Goal: Task Accomplishment & Management: Manage account settings

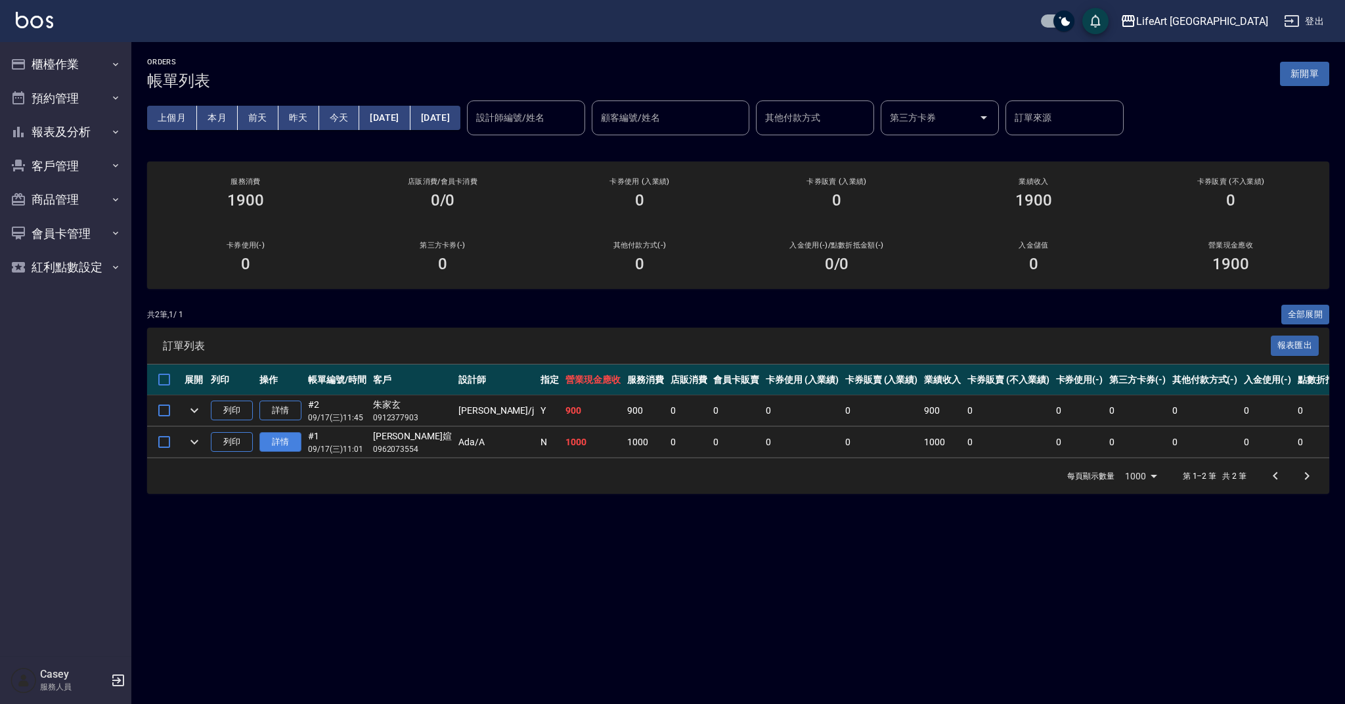
click at [280, 441] on link "詳情" at bounding box center [280, 442] width 42 height 20
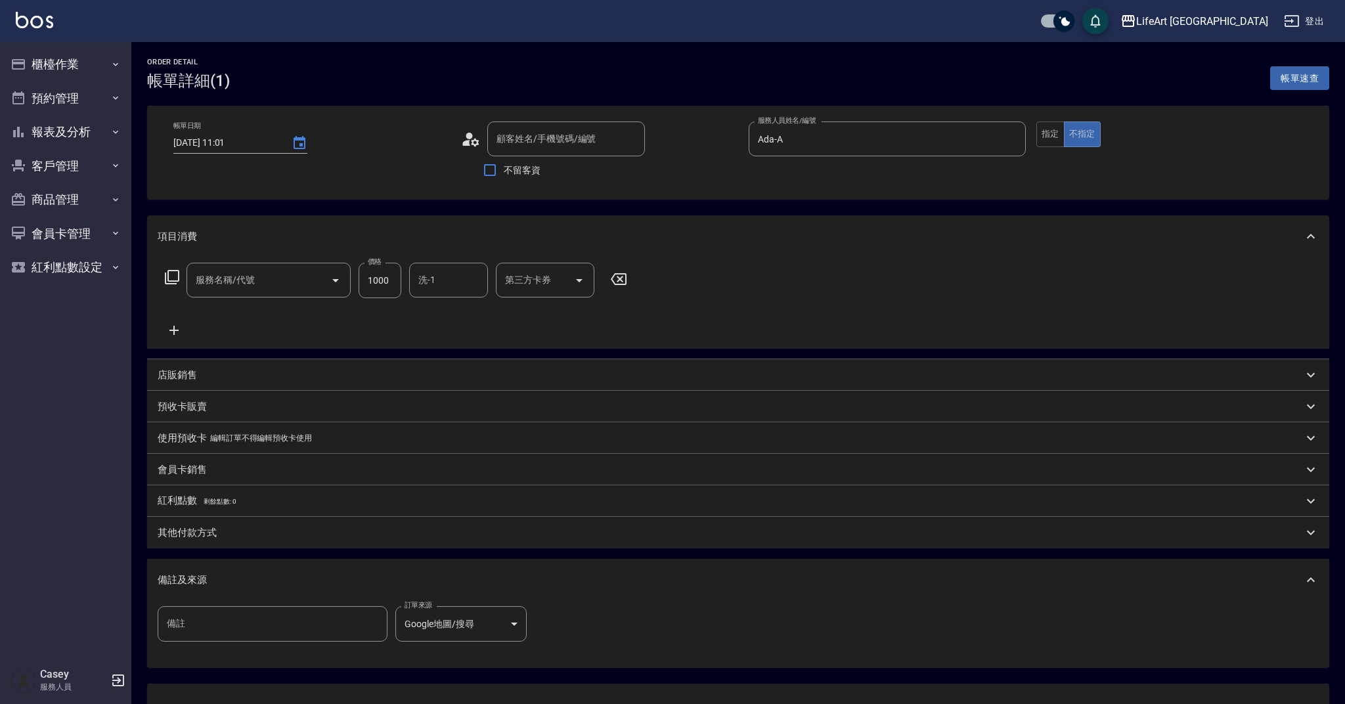
type input "[DATE] 11:01"
type input "Ada-A"
type input "201 剪髮(201)"
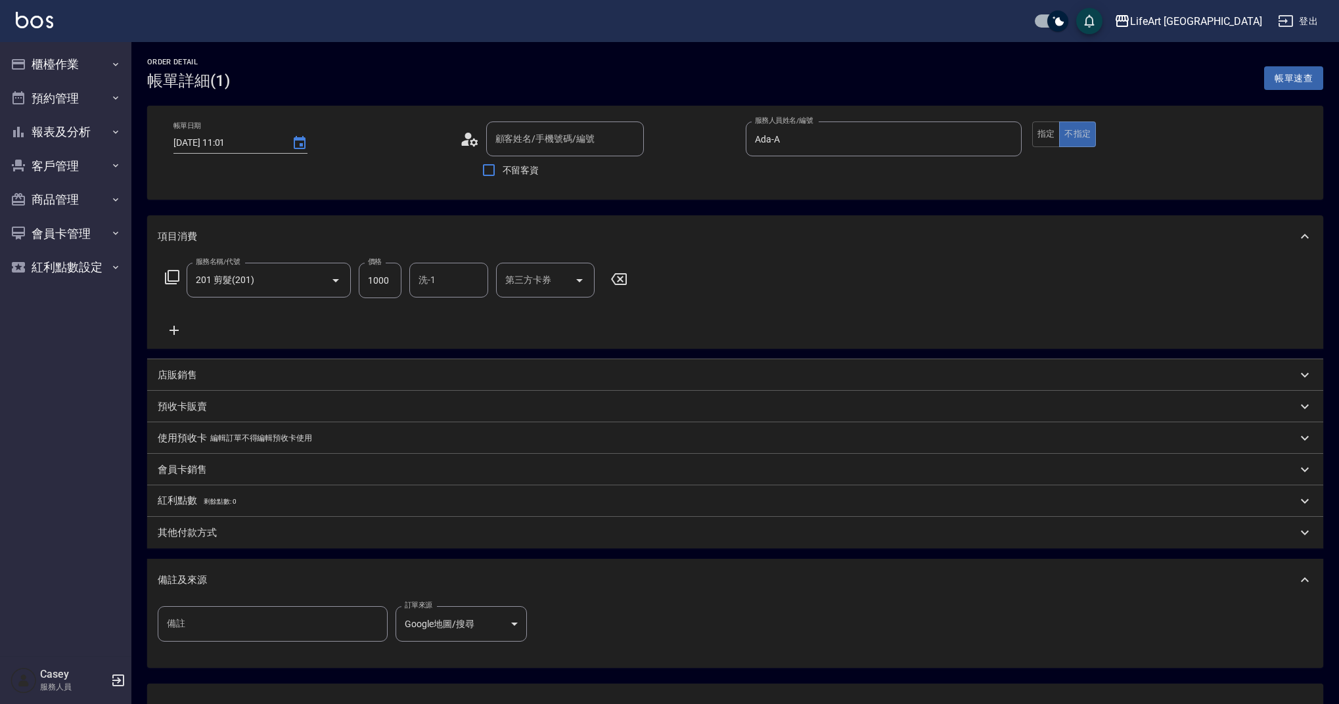
type input "[PERSON_NAME]媗/0962073554/null"
click at [194, 379] on p "店販銷售" at bounding box center [177, 375] width 39 height 14
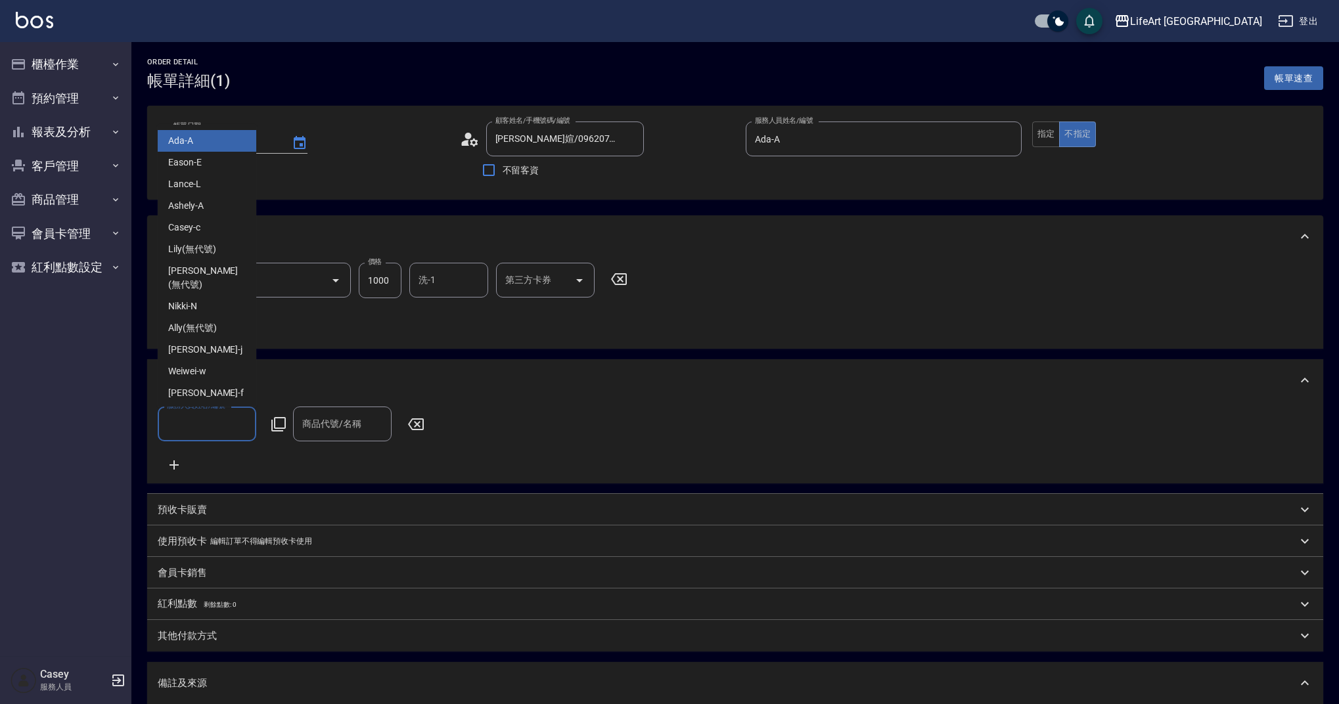
click at [208, 430] on input "服務人員姓名/編號" at bounding box center [207, 424] width 87 height 23
click at [217, 152] on div "Ada -A" at bounding box center [207, 141] width 99 height 22
type input "Ada-A"
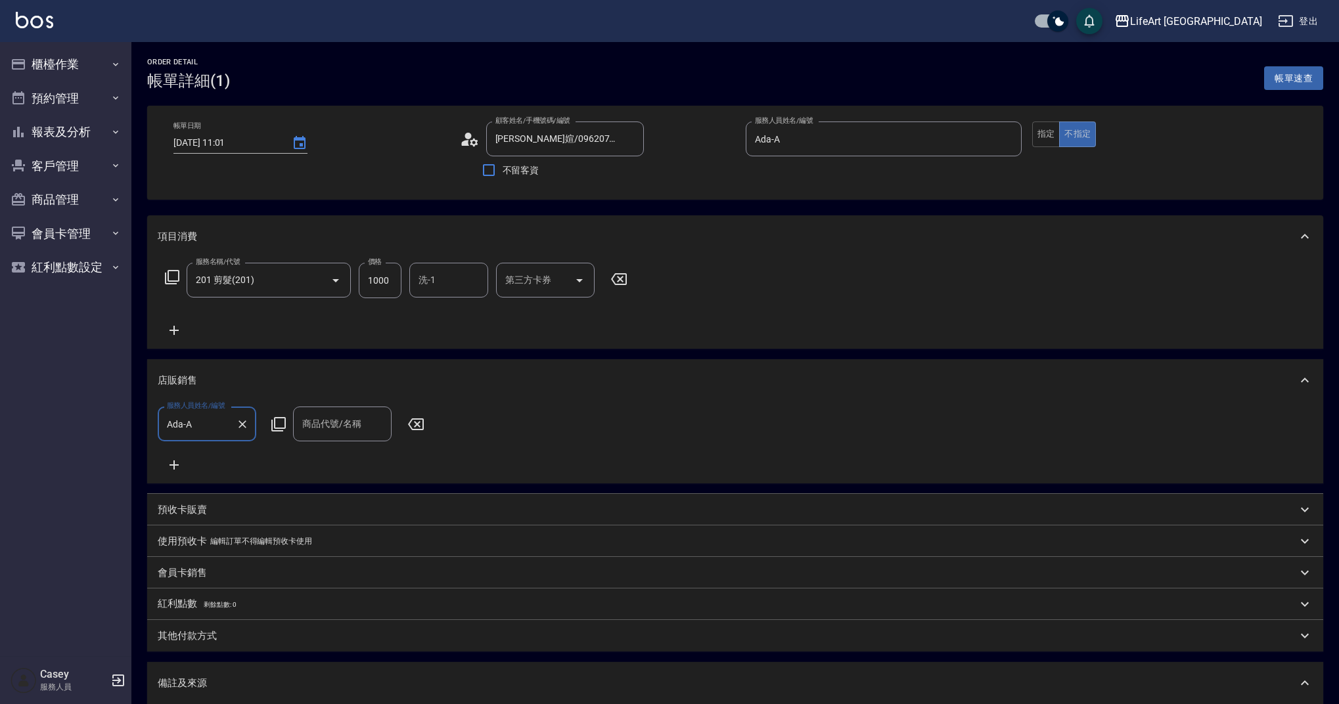
click at [311, 434] on input "商品代號/名稱" at bounding box center [342, 424] width 87 height 23
click at [391, 151] on div "帳單日期 [DATE] 11:01" at bounding box center [311, 153] width 276 height 62
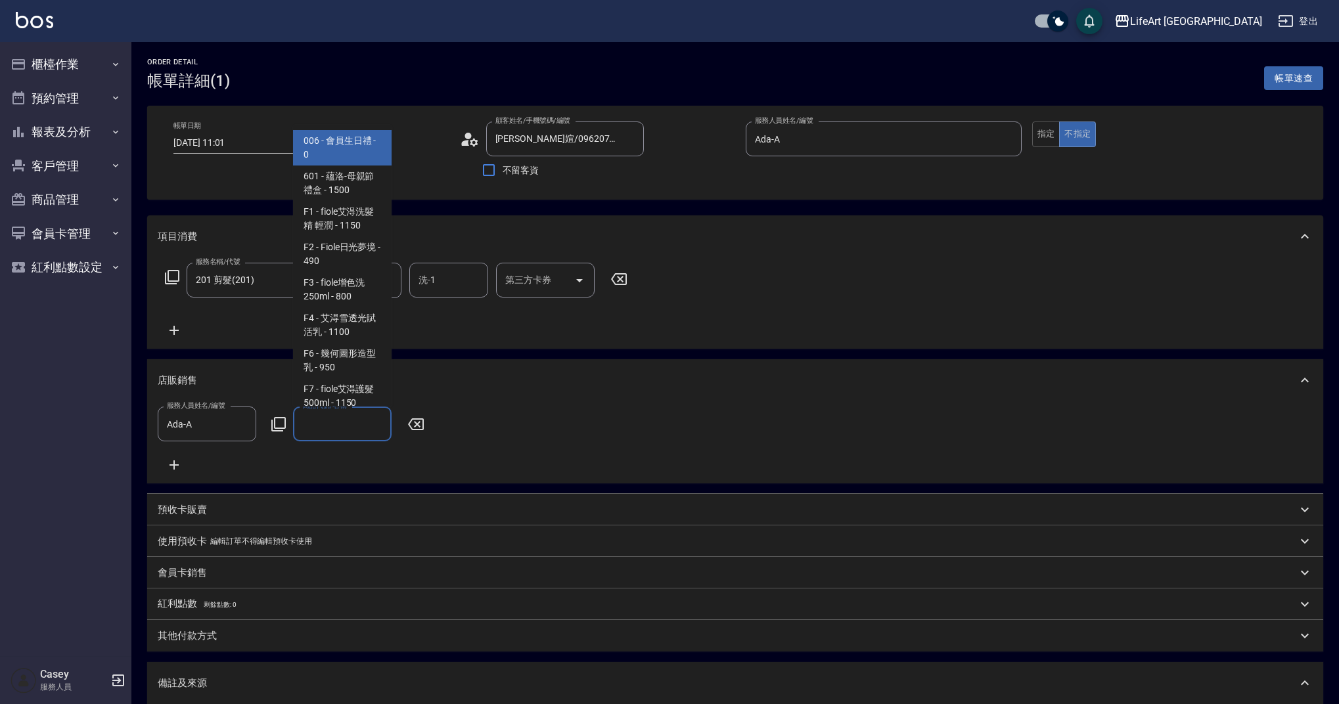
click at [352, 428] on input "商品代號/名稱" at bounding box center [342, 424] width 87 height 23
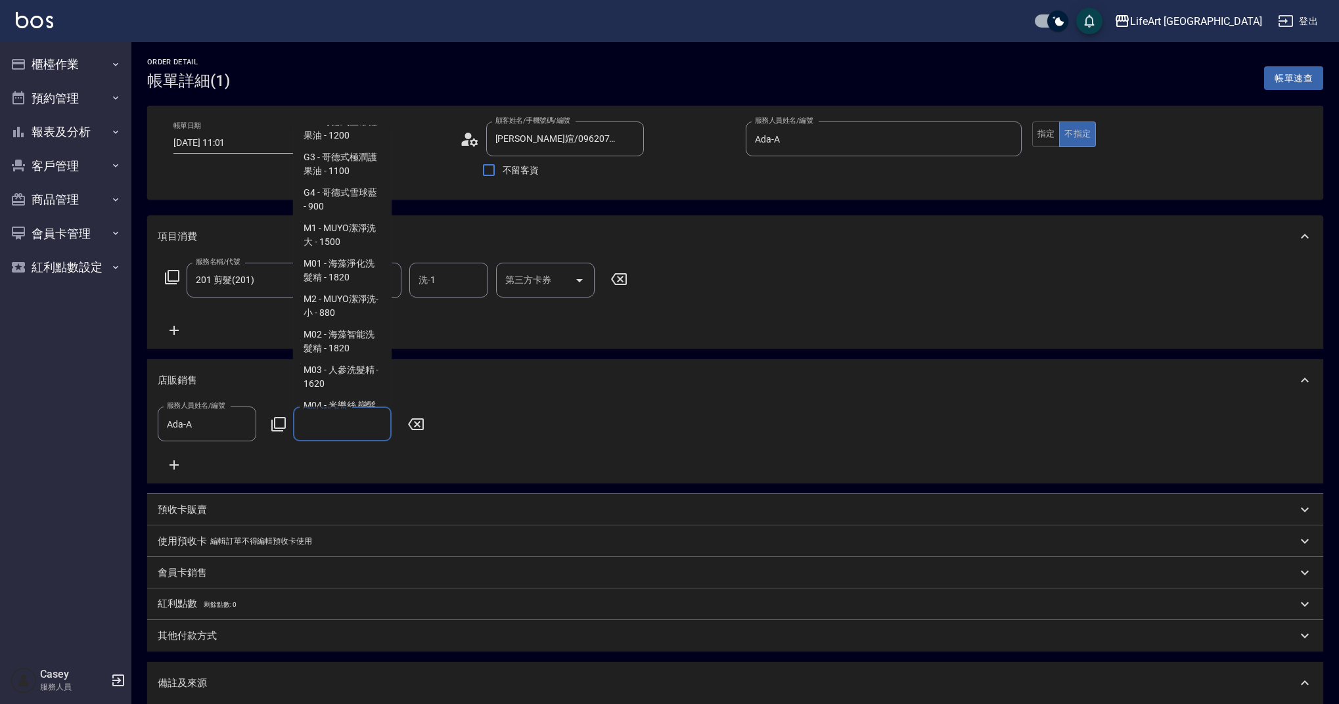
scroll to position [660, 0]
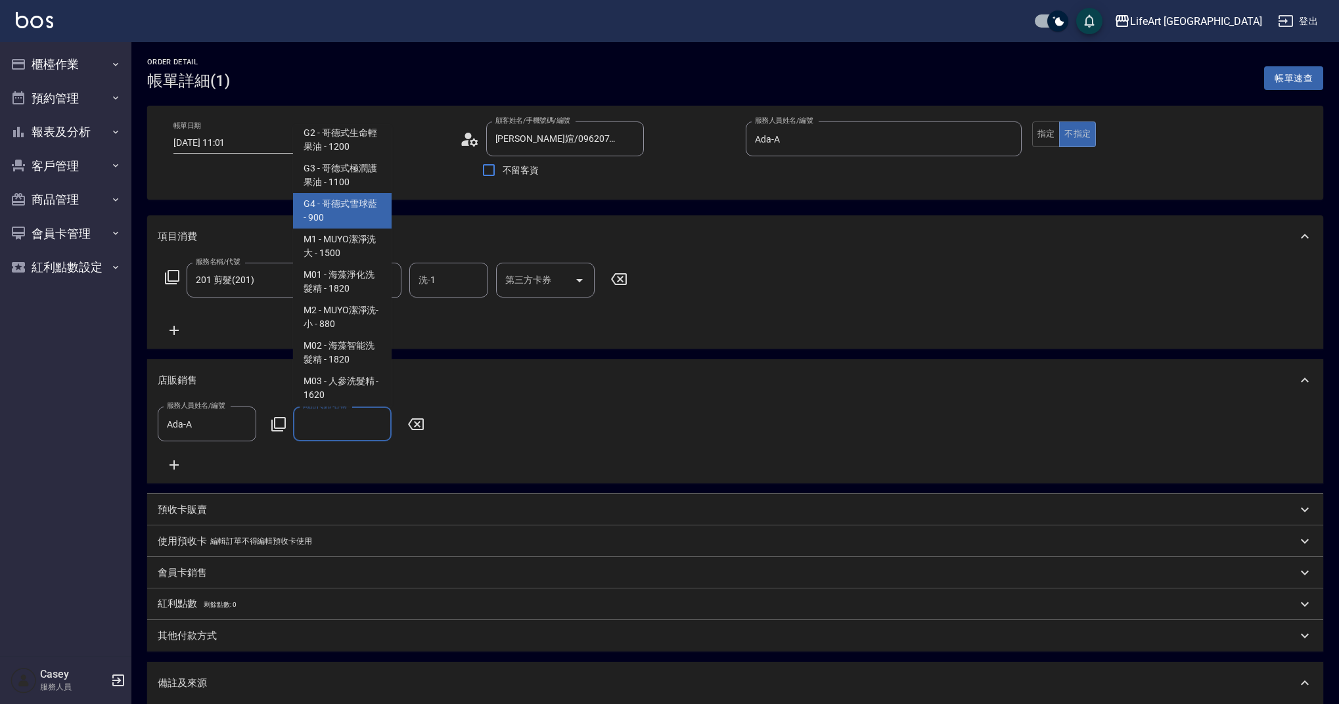
click at [370, 229] on span "G4 - 哥德式雪球藍 - 900" at bounding box center [342, 210] width 99 height 35
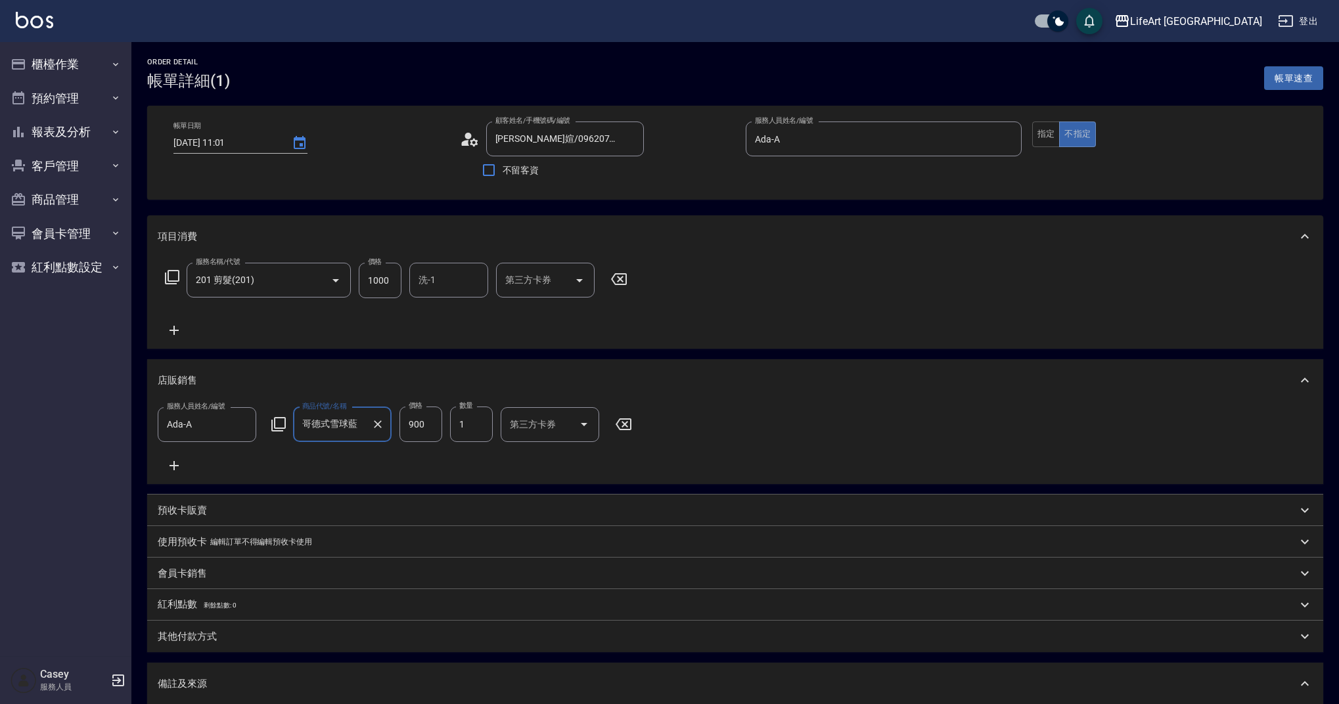
type input "哥德式雪球藍"
click at [428, 420] on input "900" at bounding box center [420, 424] width 43 height 35
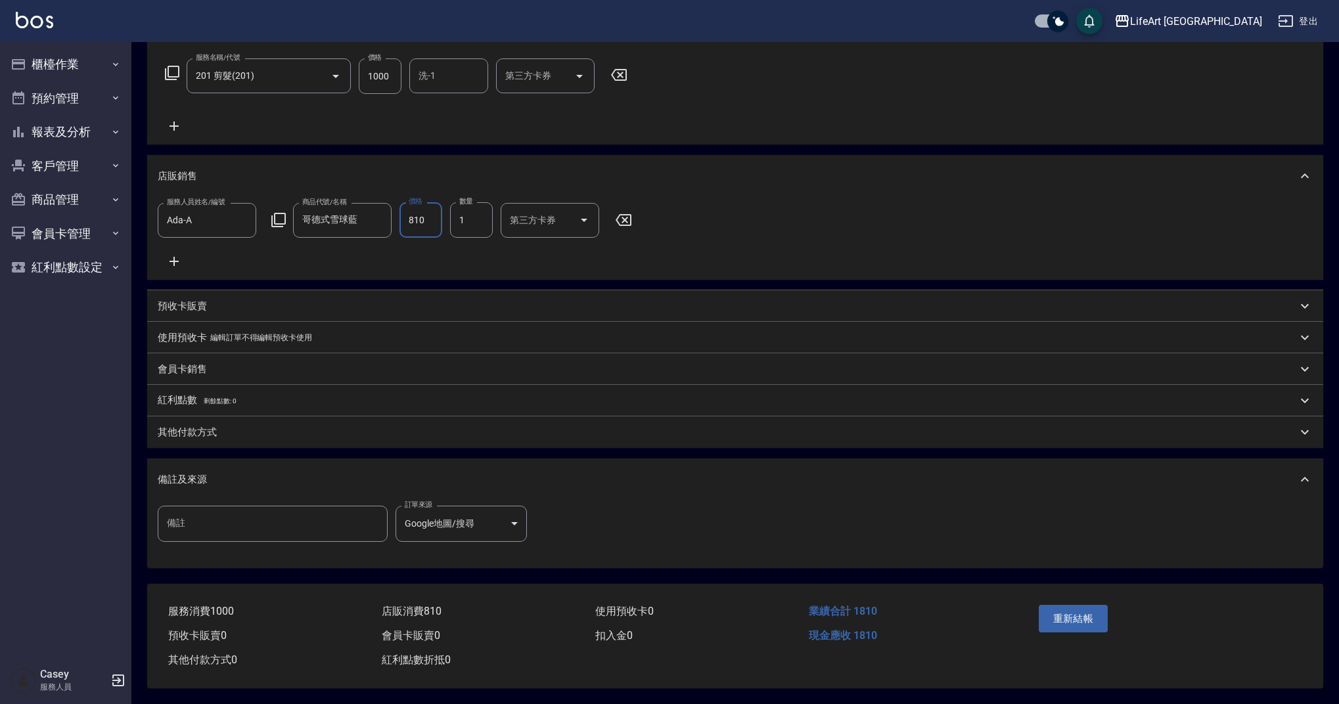
type input "810"
click at [1042, 629] on div "重新結帳" at bounding box center [1097, 628] width 129 height 57
click at [1064, 613] on button "重新結帳" at bounding box center [1073, 619] width 70 height 28
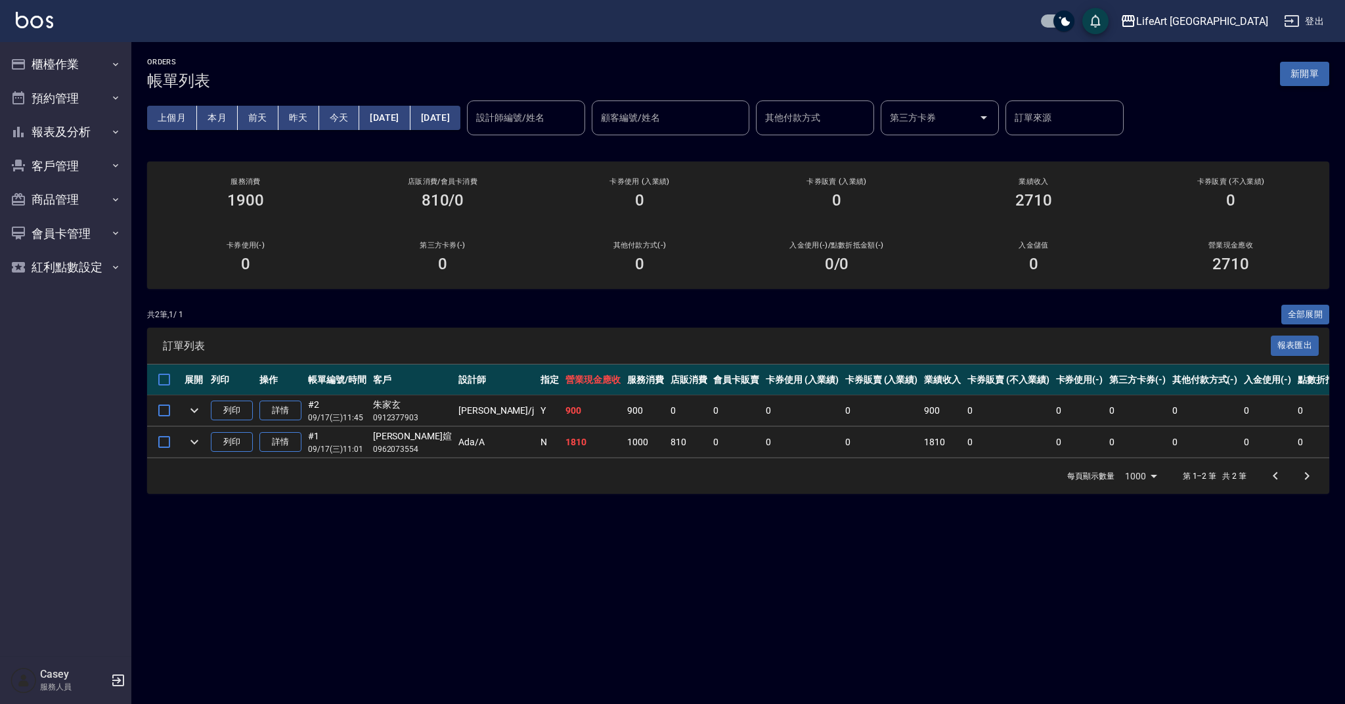
click at [1289, 70] on button "新開單" at bounding box center [1304, 74] width 49 height 24
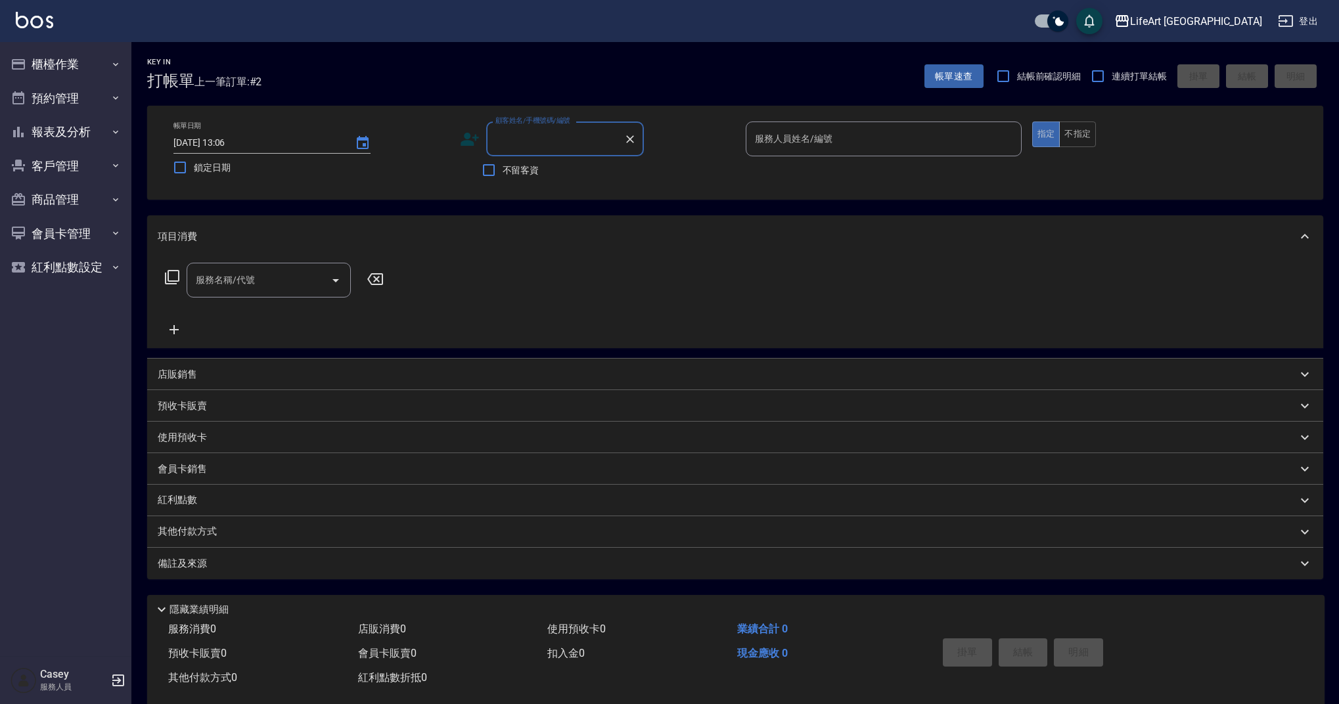
click at [579, 141] on input "顧客姓名/手機號碼/編號" at bounding box center [555, 138] width 126 height 23
drag, startPoint x: 534, startPoint y: 167, endPoint x: 547, endPoint y: 139, distance: 31.5
click at [534, 167] on li "[PERSON_NAME]/0932060552/" at bounding box center [565, 173] width 158 height 22
type input "[PERSON_NAME]/0932060552/"
type input "Ashely-A"
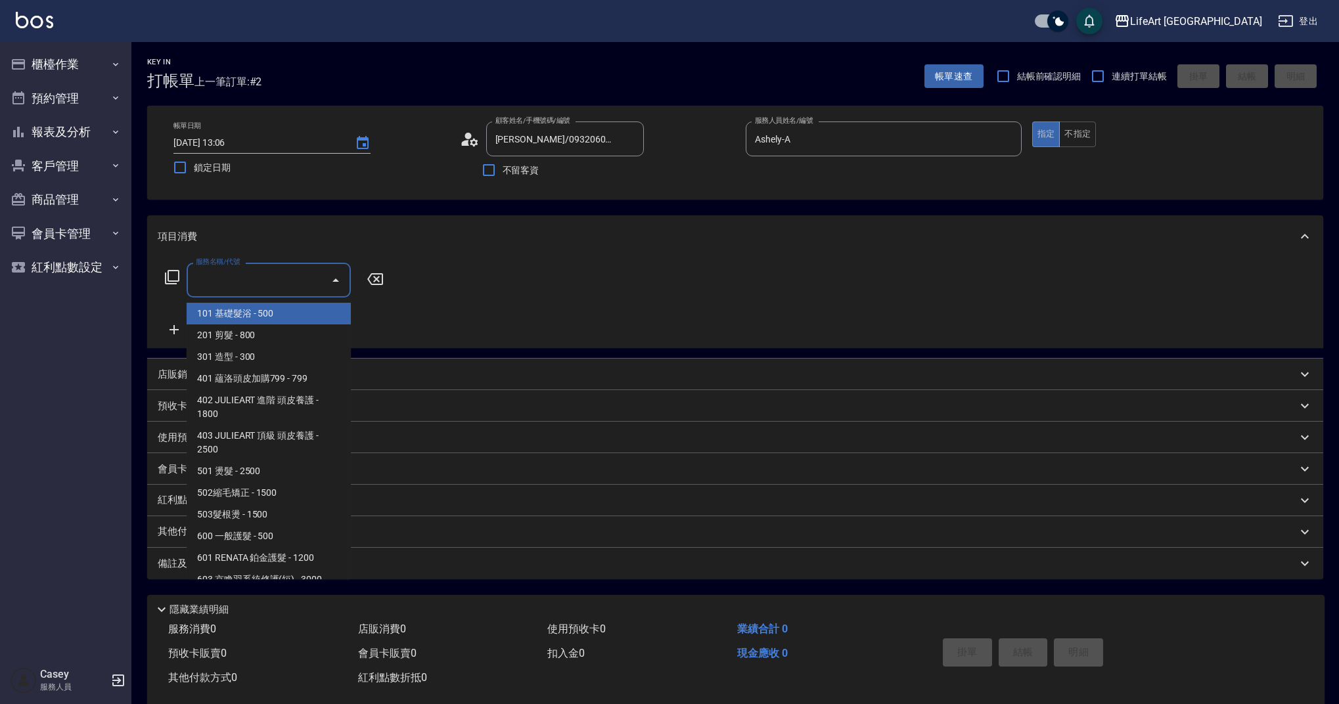
click at [292, 282] on input "服務名稱/代號" at bounding box center [258, 280] width 133 height 23
click at [265, 335] on span "201 剪髮 - 800" at bounding box center [269, 335] width 164 height 22
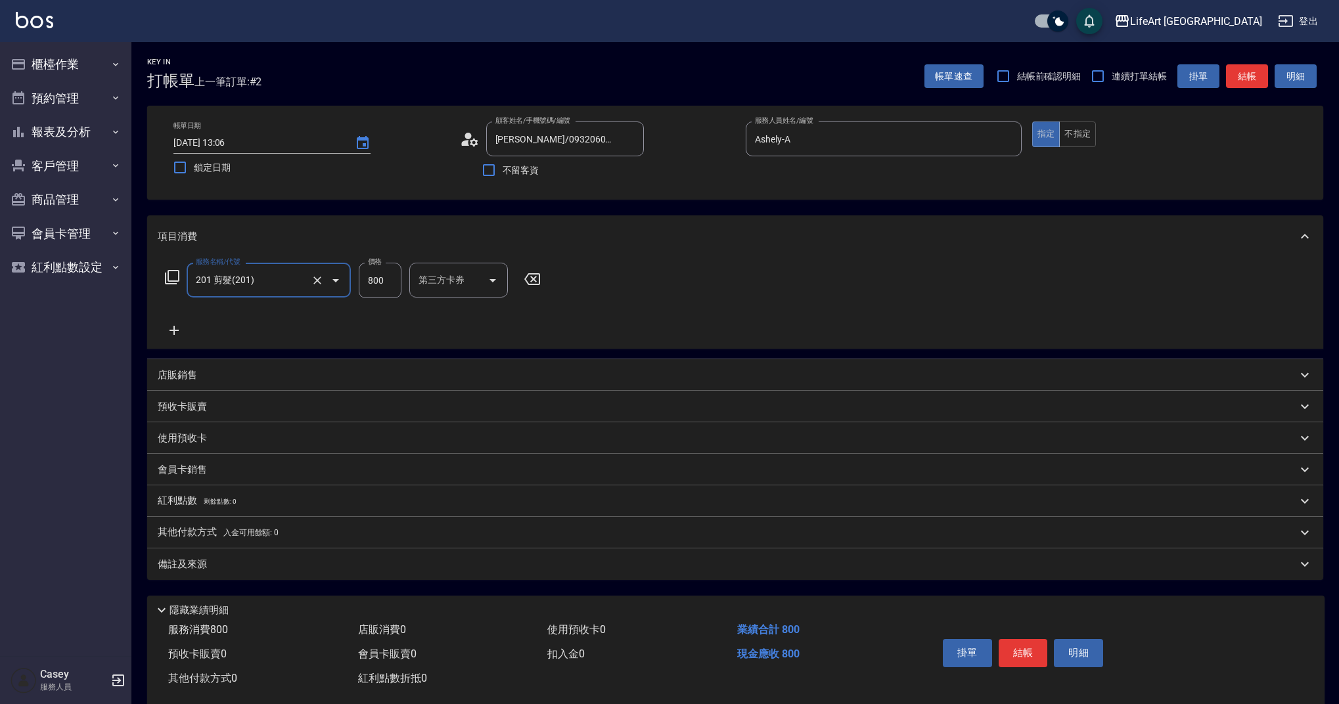
type input "201 剪髮(201)"
drag, startPoint x: 390, startPoint y: 280, endPoint x: 338, endPoint y: 282, distance: 51.9
click at [338, 282] on div "服務名稱/代號 201 剪髮(201) 服務名稱/代號 價格 800 價格 洗-1 洗-1 第三方卡券 第三方卡券" at bounding box center [397, 280] width 478 height 35
type input "1000"
click at [279, 562] on div "備註及來源" at bounding box center [727, 565] width 1139 height 14
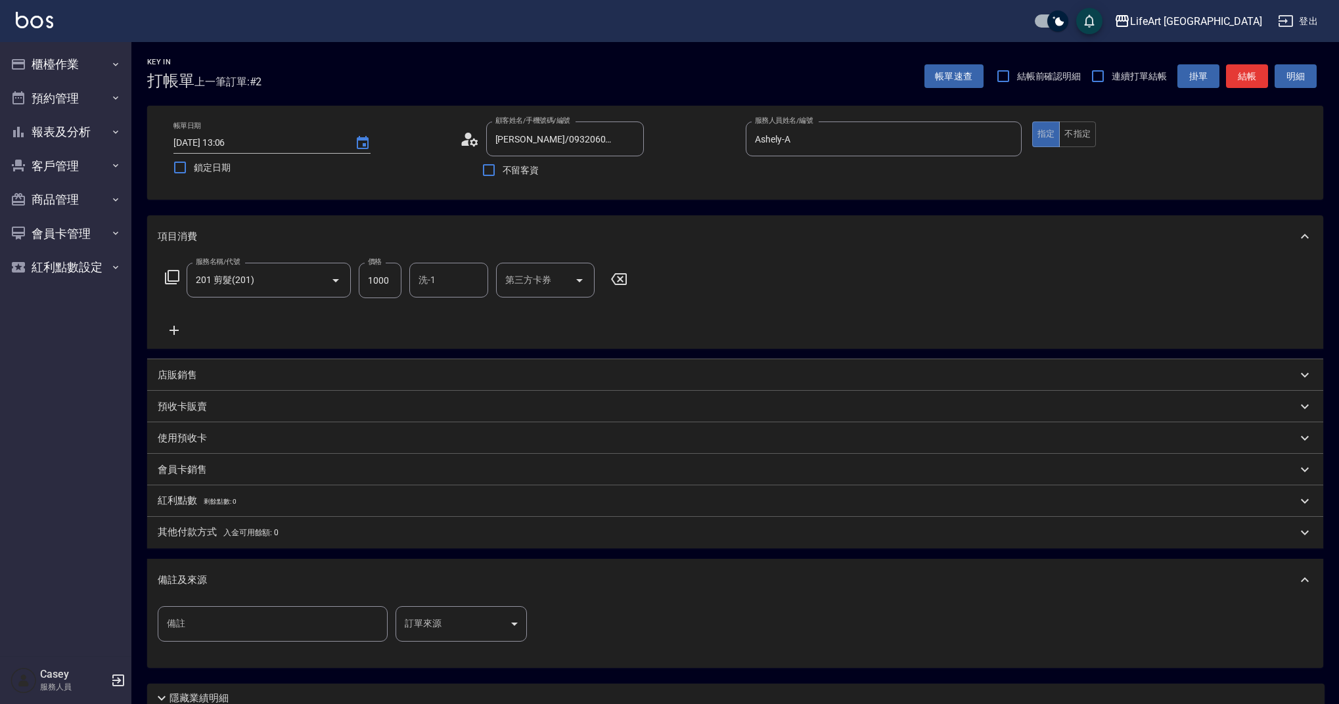
click at [456, 617] on body "LifeArt 蘆洲 登出 櫃檯作業 打帳單 帳單列表 現金收支登錄 高階收支登錄 材料自購登錄 每日結帳 排班表 現場電腦打卡 預約管理 預約管理 單日預約…" at bounding box center [669, 405] width 1339 height 811
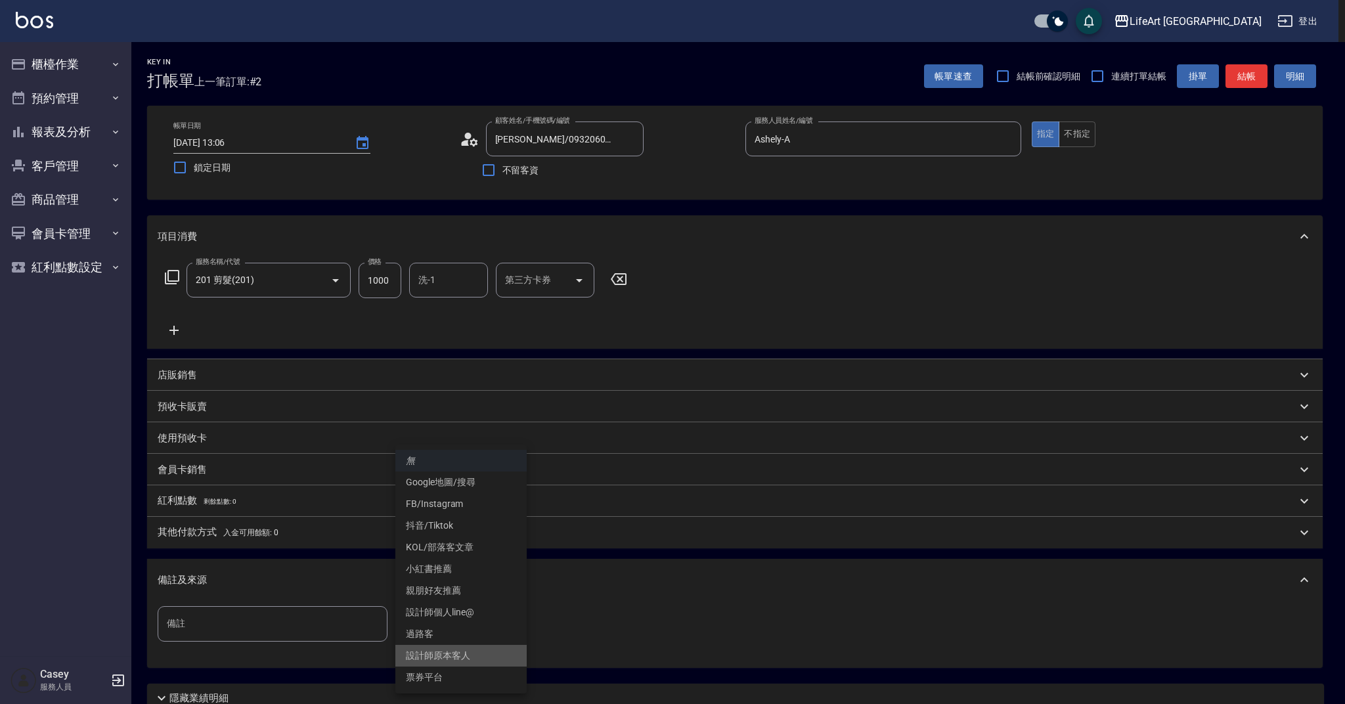
click at [465, 655] on li "設計師原本客人" at bounding box center [460, 656] width 131 height 22
type input "設計師原本客人"
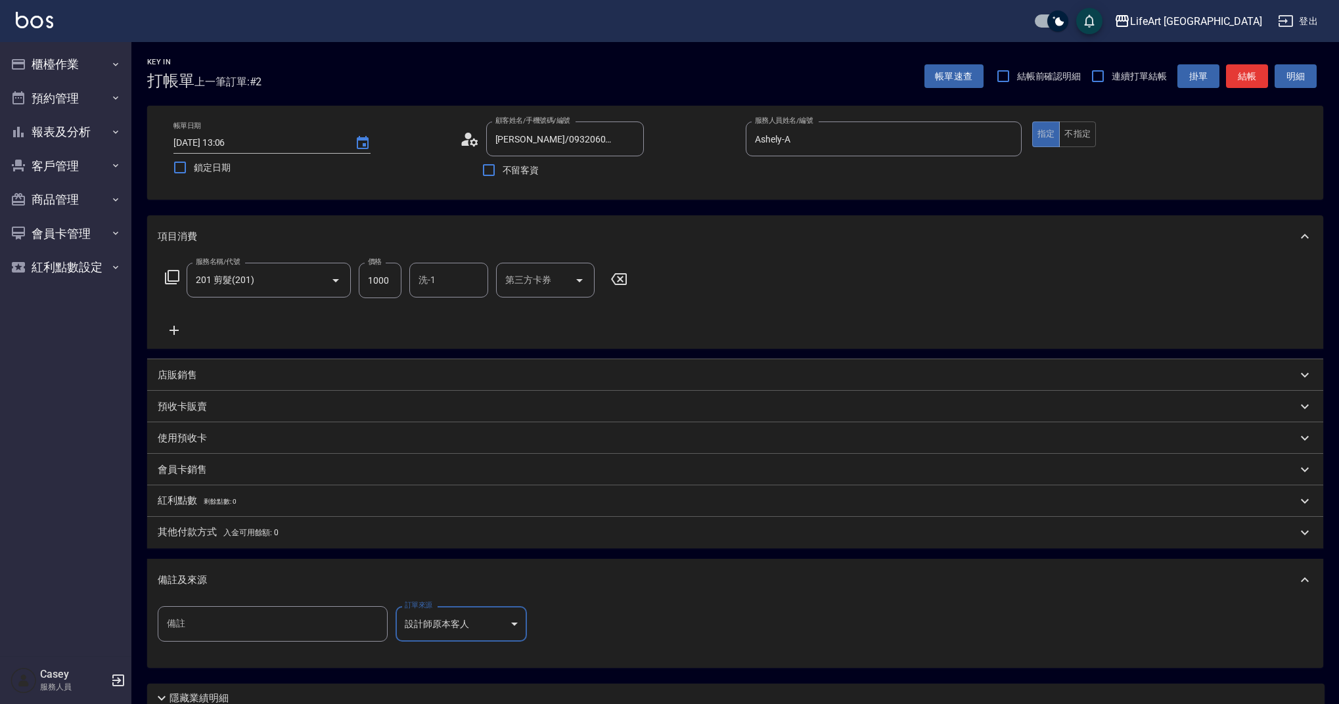
scroll to position [112, 0]
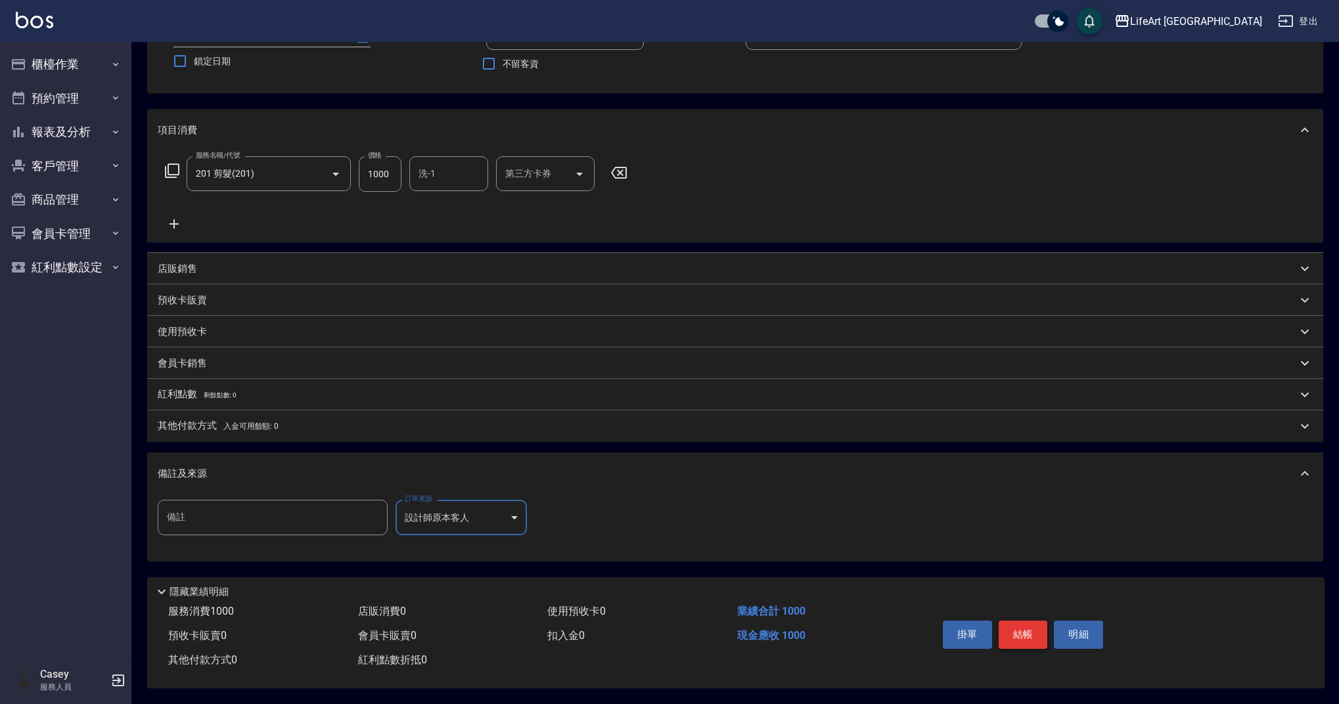
click at [1017, 622] on button "結帳" at bounding box center [1022, 635] width 49 height 28
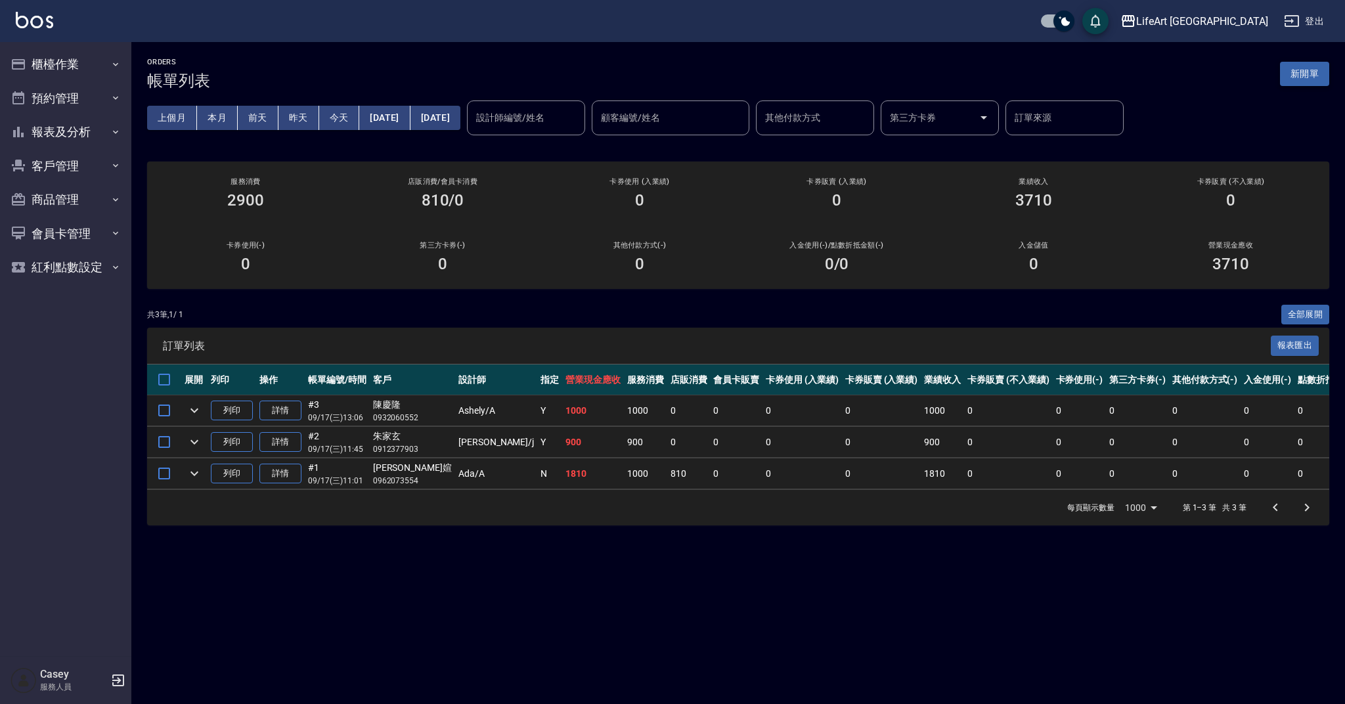
click at [1306, 77] on button "新開單" at bounding box center [1304, 74] width 49 height 24
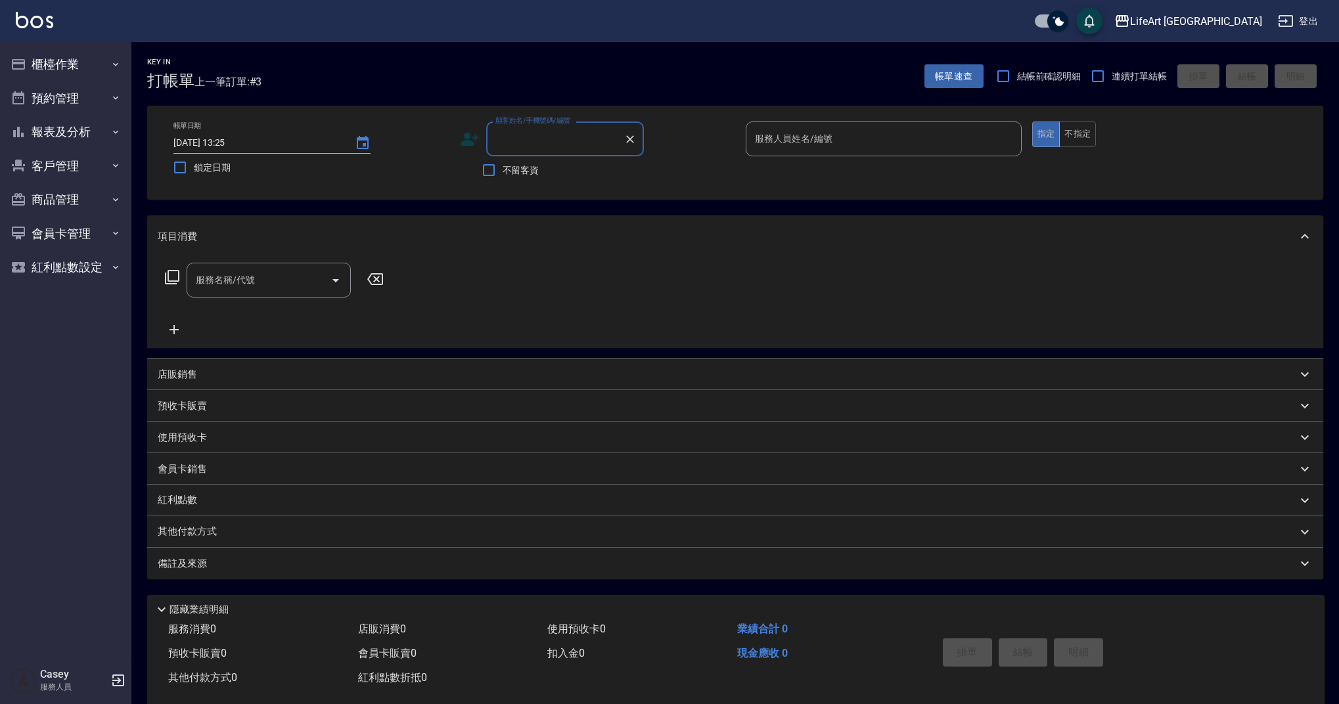
click at [514, 135] on input "顧客姓名/手機號碼/編號" at bounding box center [555, 138] width 126 height 23
type input "1"
click at [543, 175] on li "[PERSON_NAME]/0930236852/" at bounding box center [565, 173] width 158 height 22
type input "[PERSON_NAME]/0930236852/"
type input "[PERSON_NAME]"
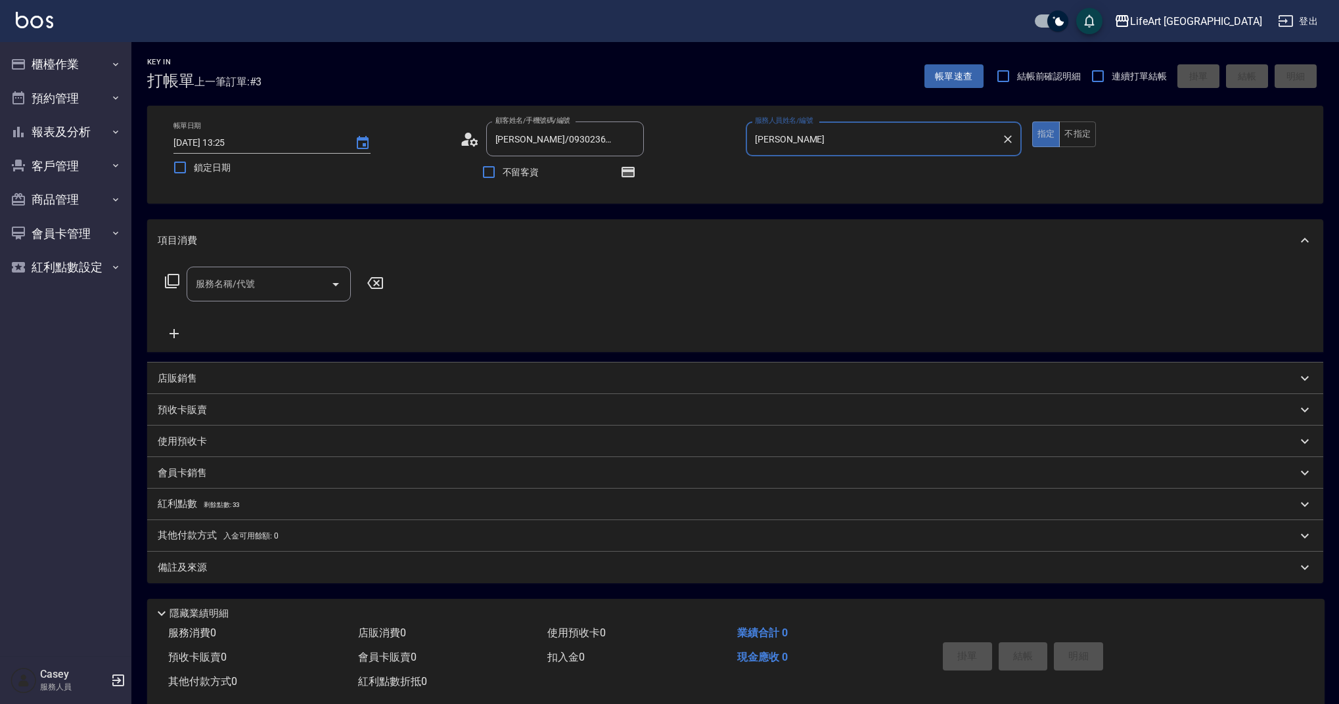
click at [471, 144] on icon at bounding box center [474, 142] width 8 height 8
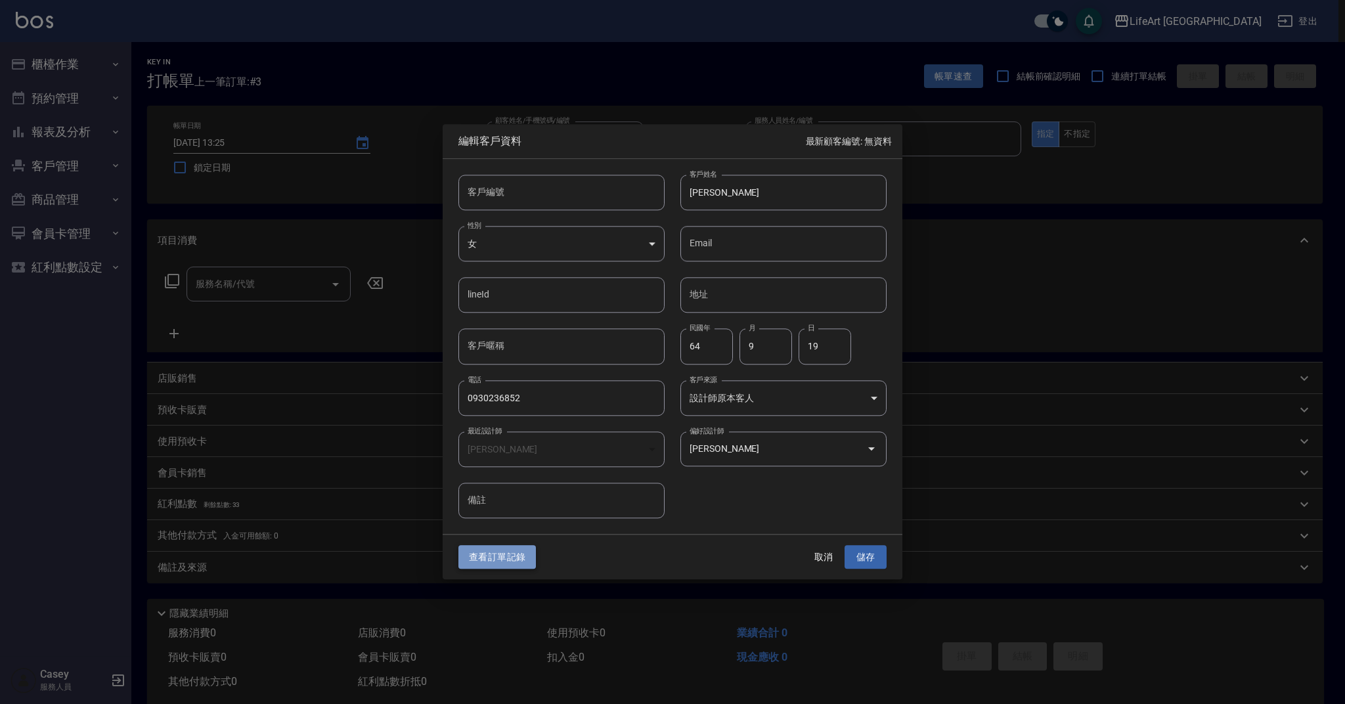
click at [479, 560] on button "查看訂單記錄" at bounding box center [497, 557] width 78 height 24
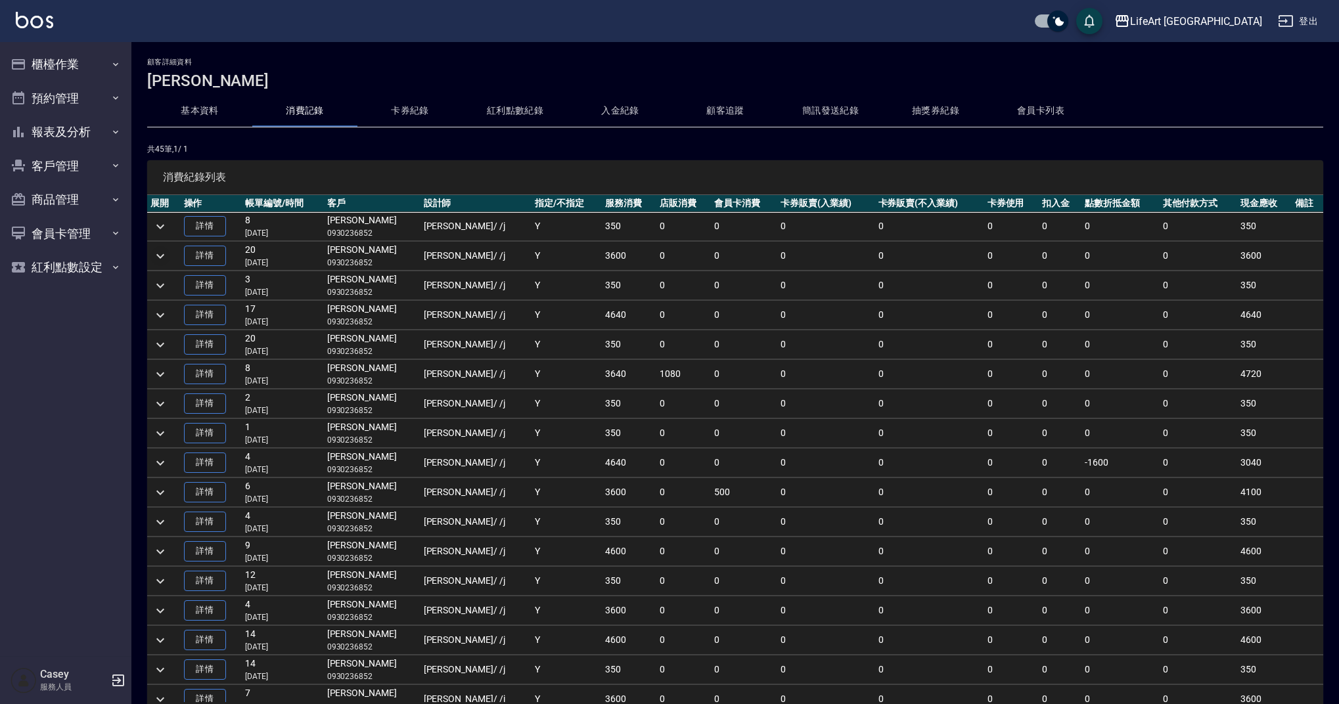
click at [165, 260] on icon "expand row" at bounding box center [160, 256] width 16 height 16
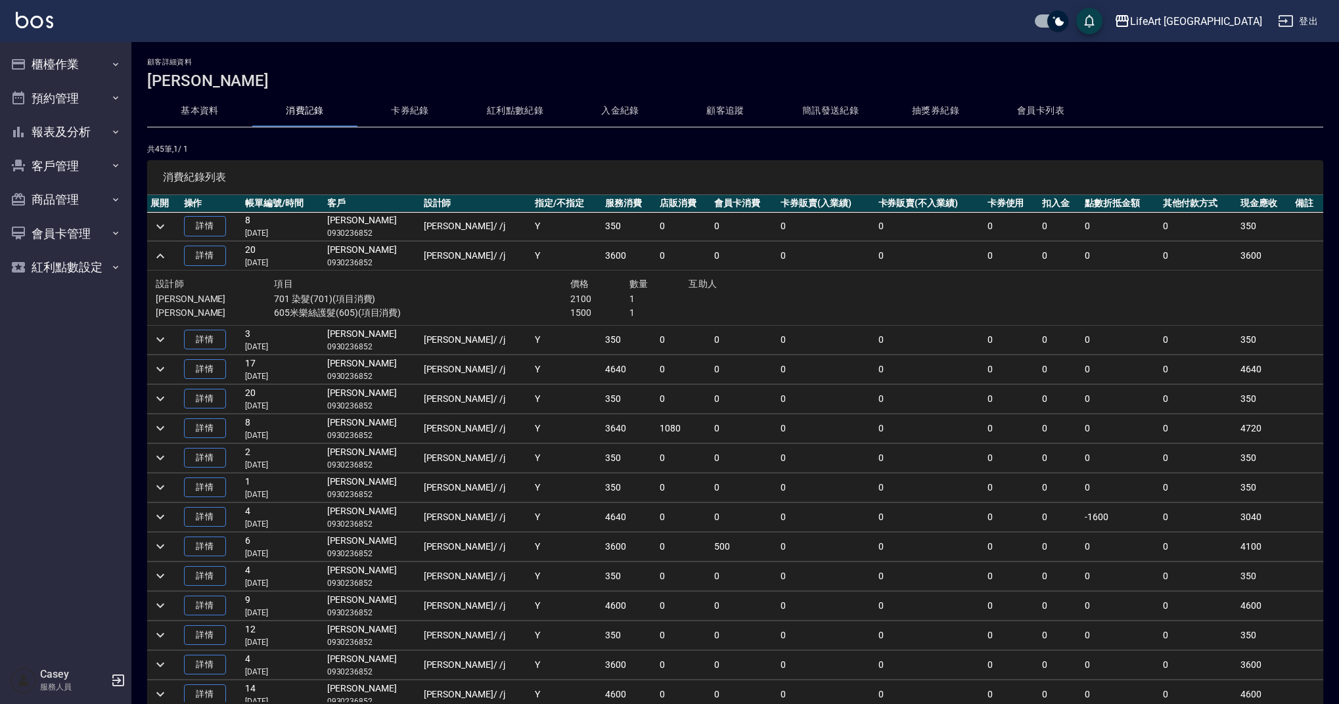
click at [191, 110] on button "基本資料" at bounding box center [199, 111] width 105 height 32
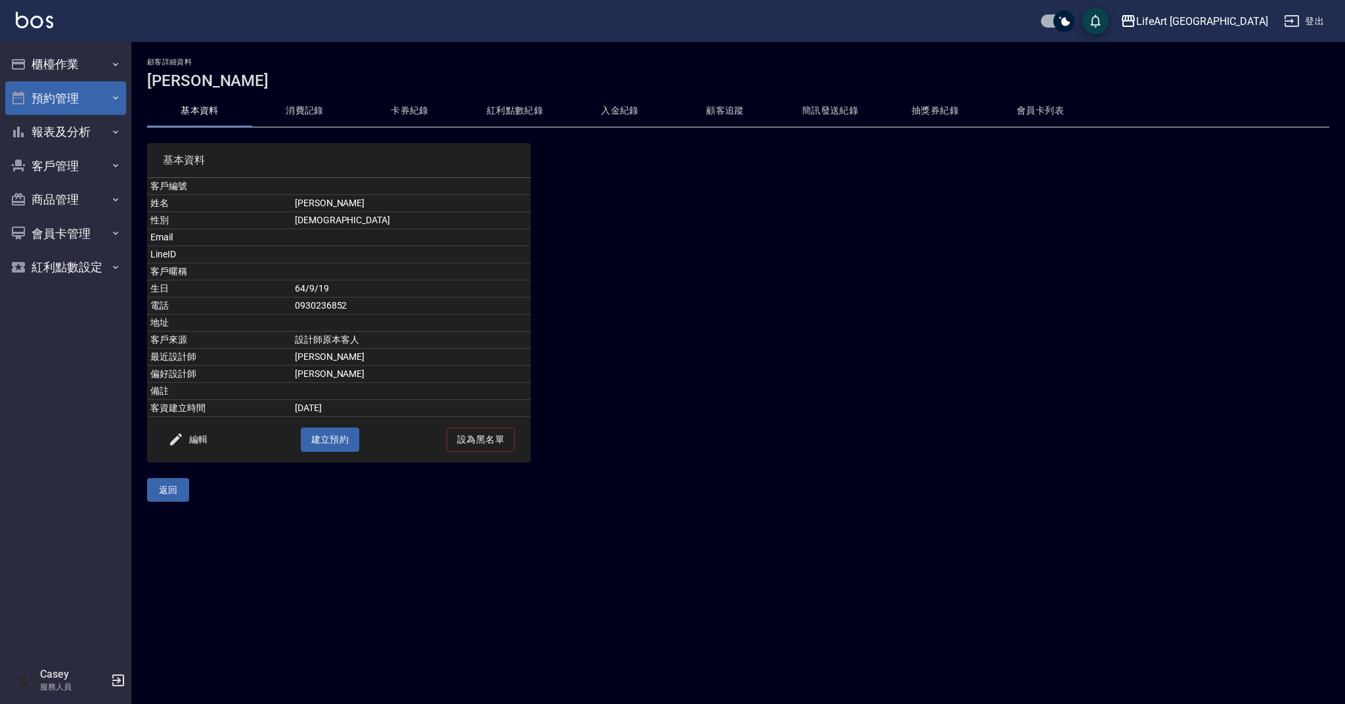
click at [58, 99] on button "預約管理" at bounding box center [65, 98] width 121 height 34
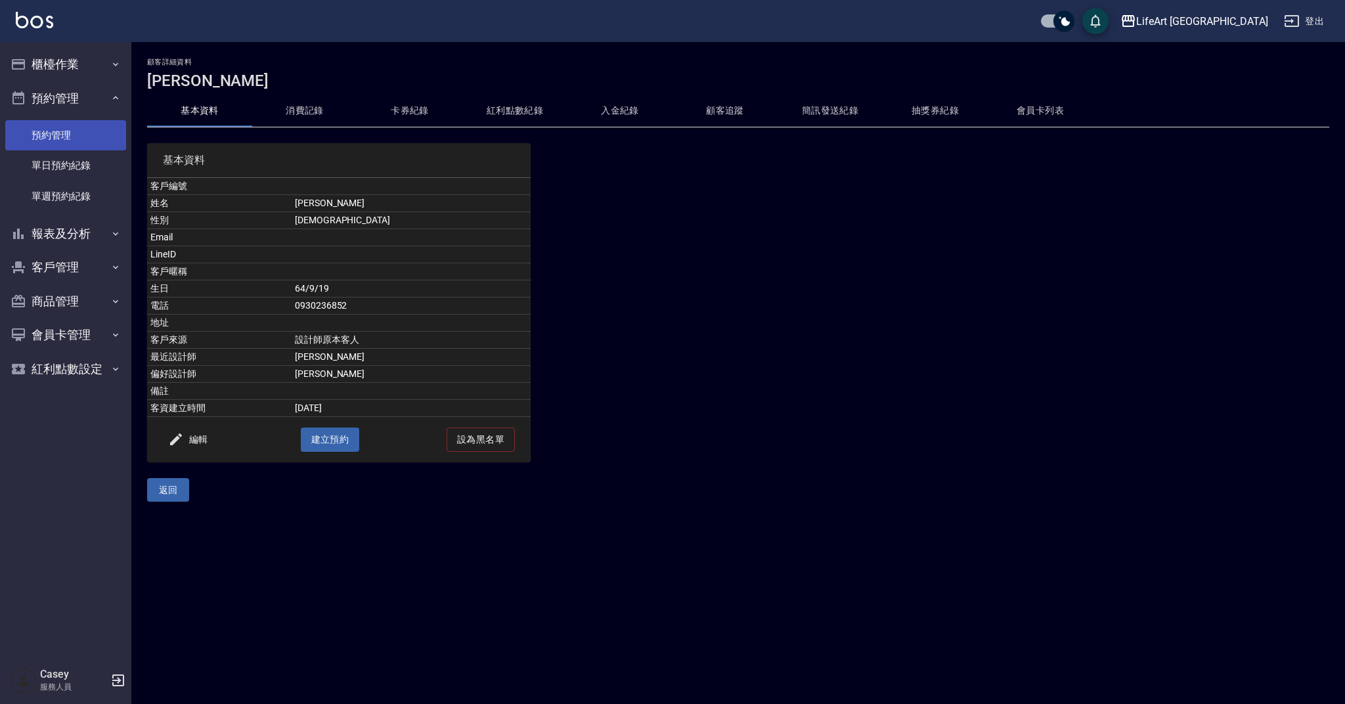
click at [58, 134] on link "預約管理" at bounding box center [65, 135] width 121 height 30
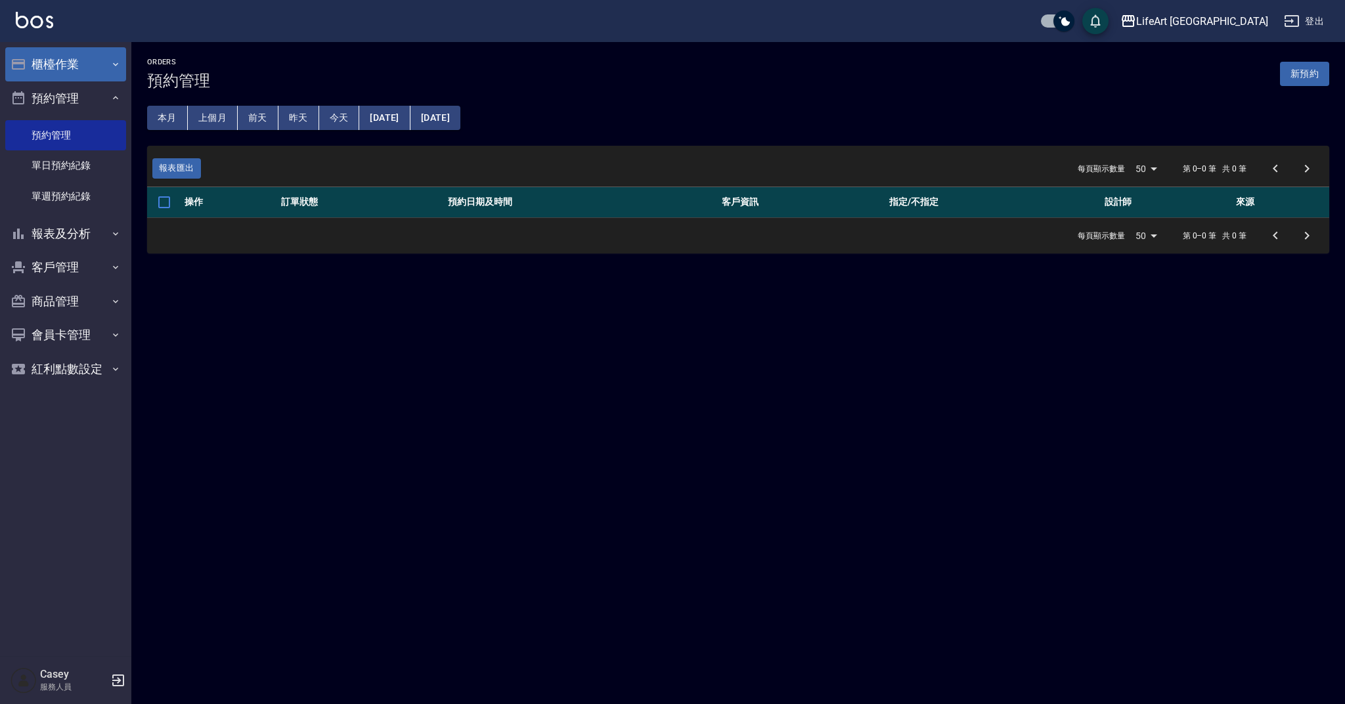
click at [82, 68] on button "櫃檯作業" at bounding box center [65, 64] width 121 height 34
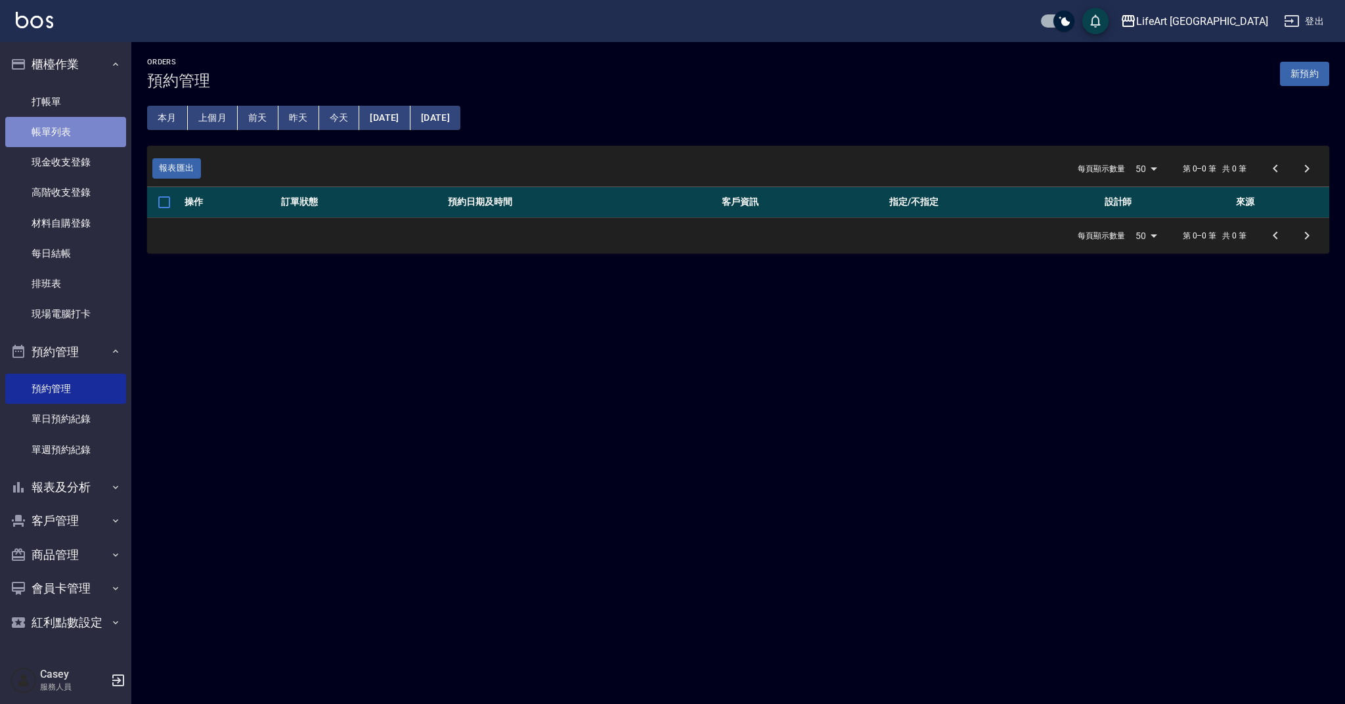
click at [68, 127] on link "帳單列表" at bounding box center [65, 132] width 121 height 30
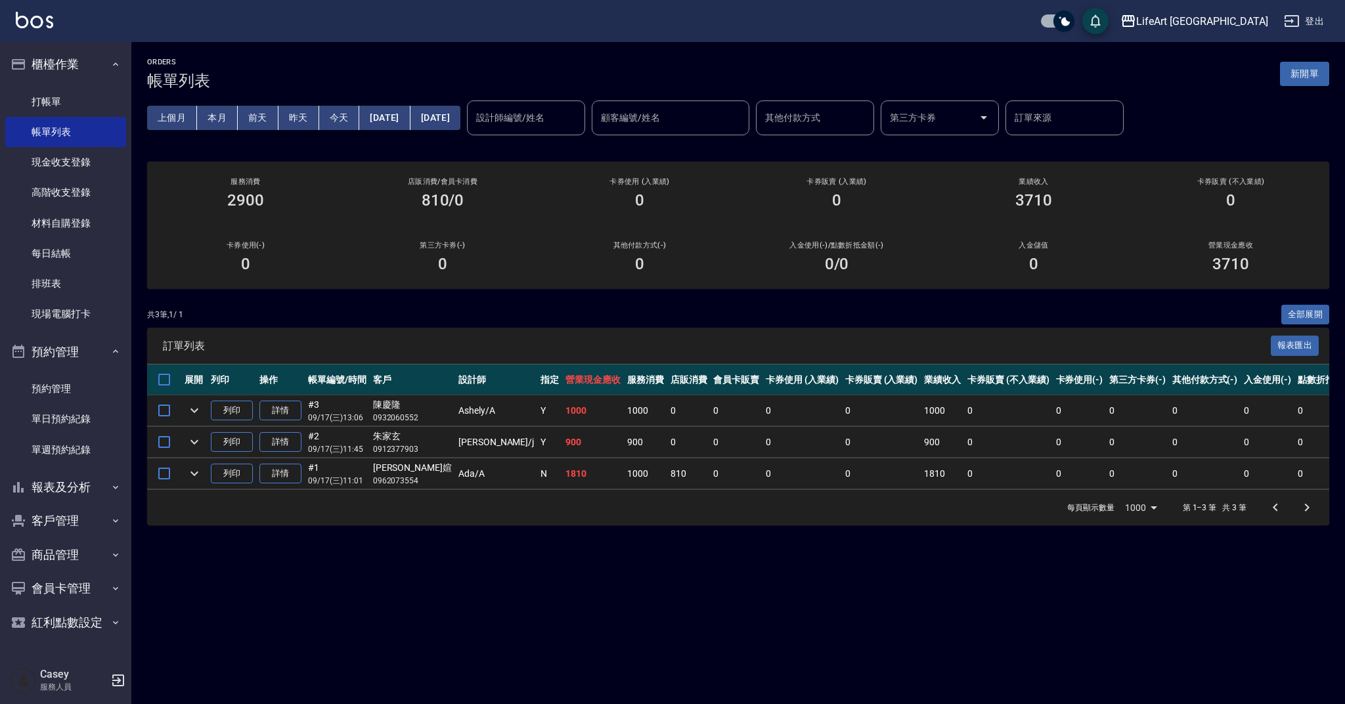
click at [1316, 72] on button "新開單" at bounding box center [1304, 74] width 49 height 24
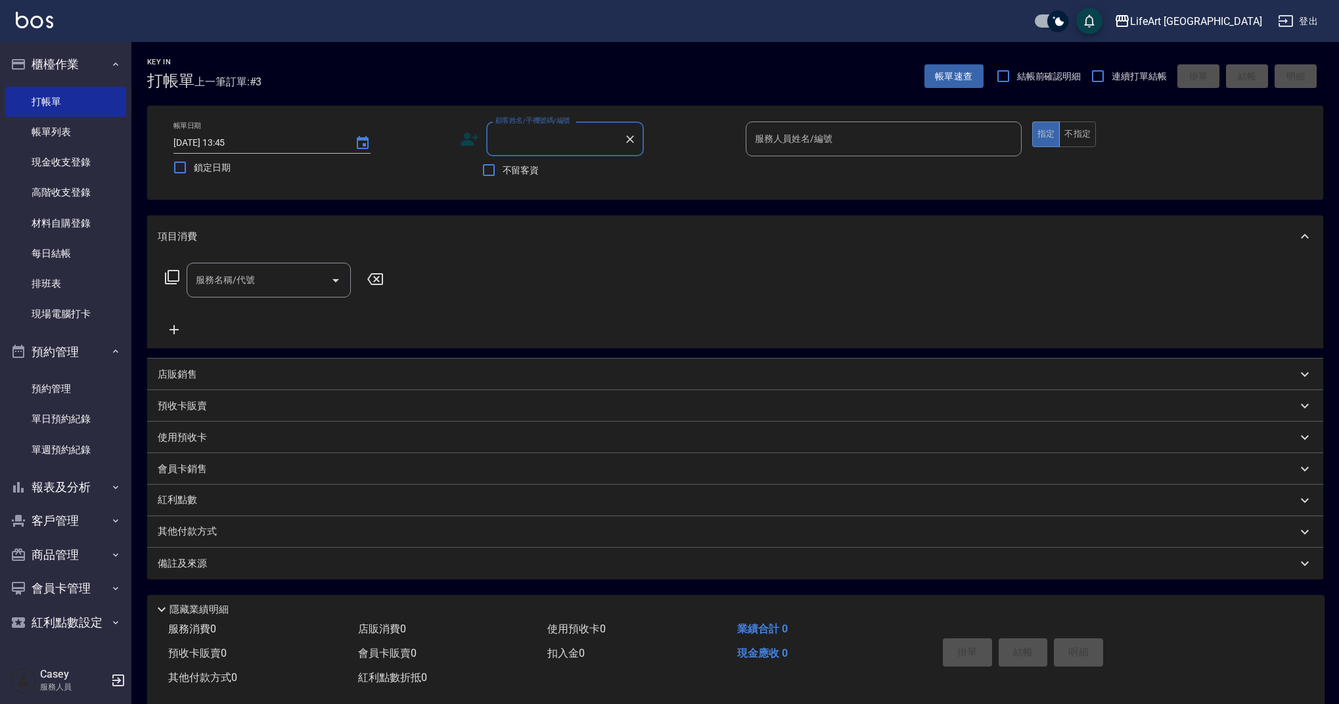
click at [572, 141] on input "顧客姓名/手機號碼/編號" at bounding box center [555, 138] width 126 height 23
type input "９"
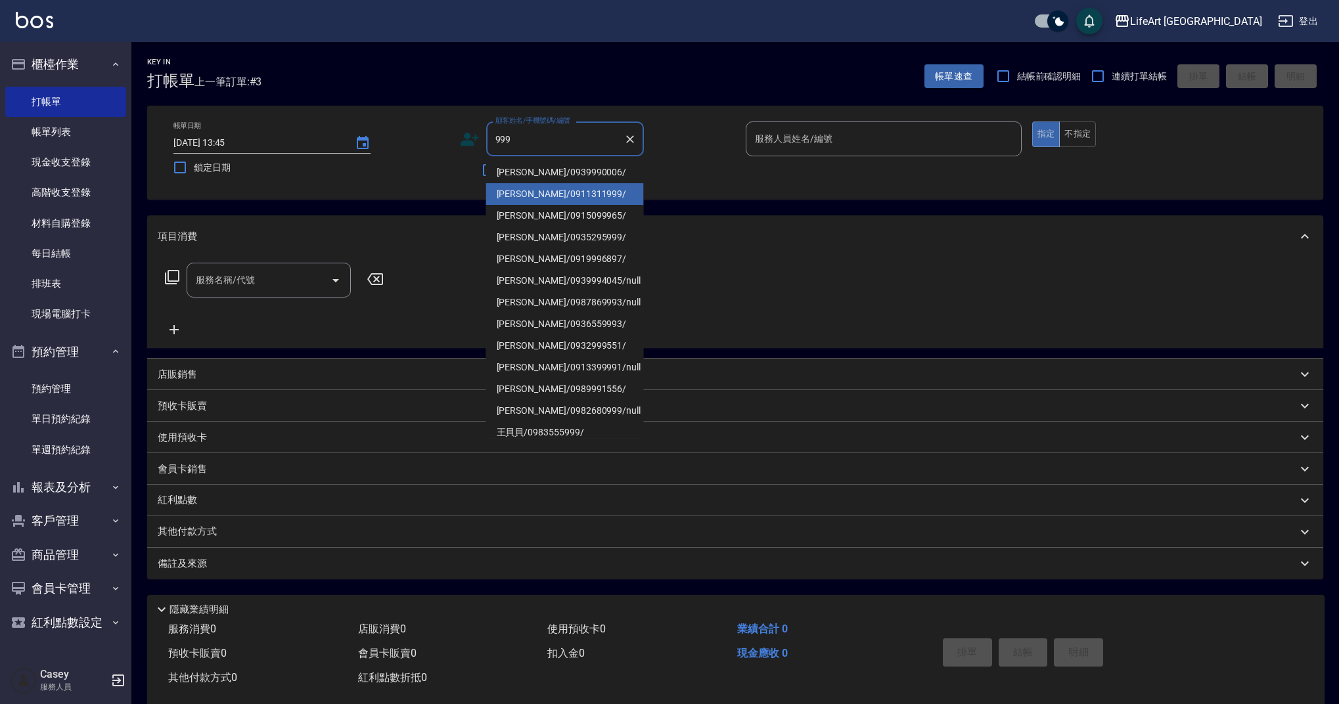
click at [566, 189] on li "[PERSON_NAME]/0911311999/" at bounding box center [565, 194] width 158 height 22
type input "[PERSON_NAME]/0911311999/"
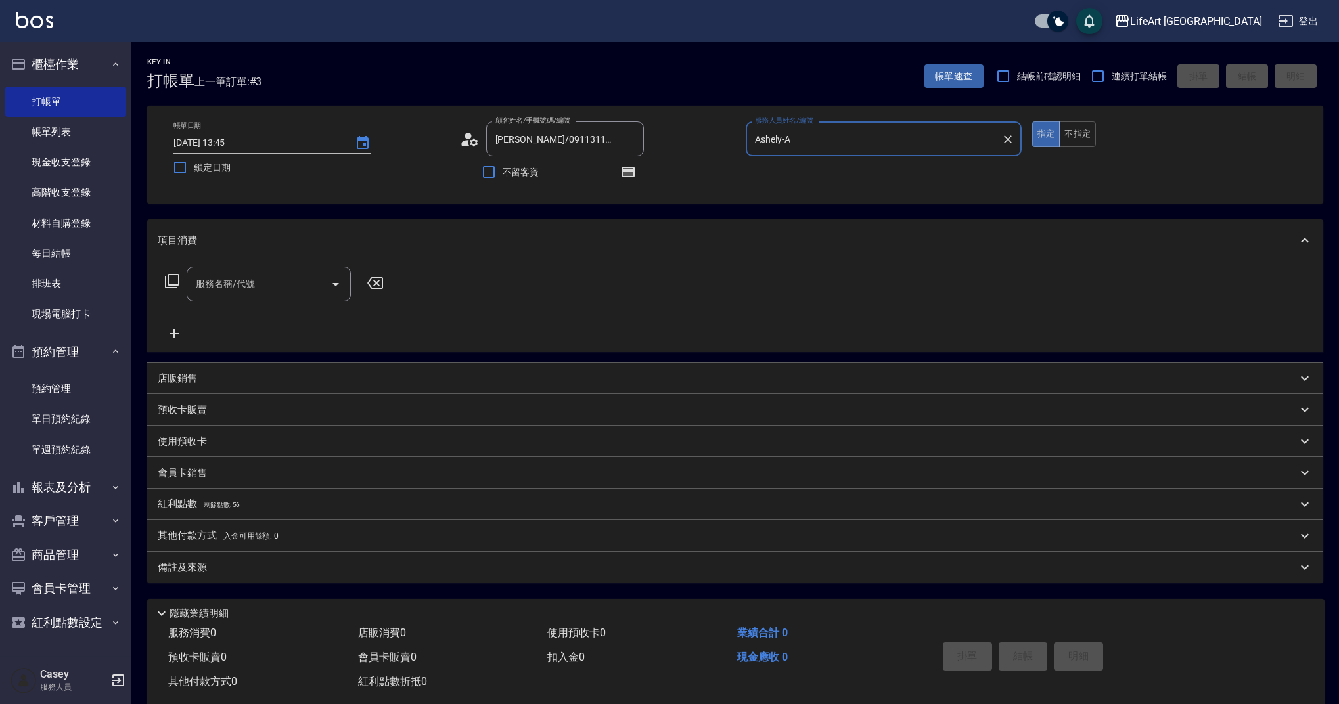
type input "Ashely-A"
click at [233, 292] on input "服務名稱/代號" at bounding box center [258, 284] width 133 height 23
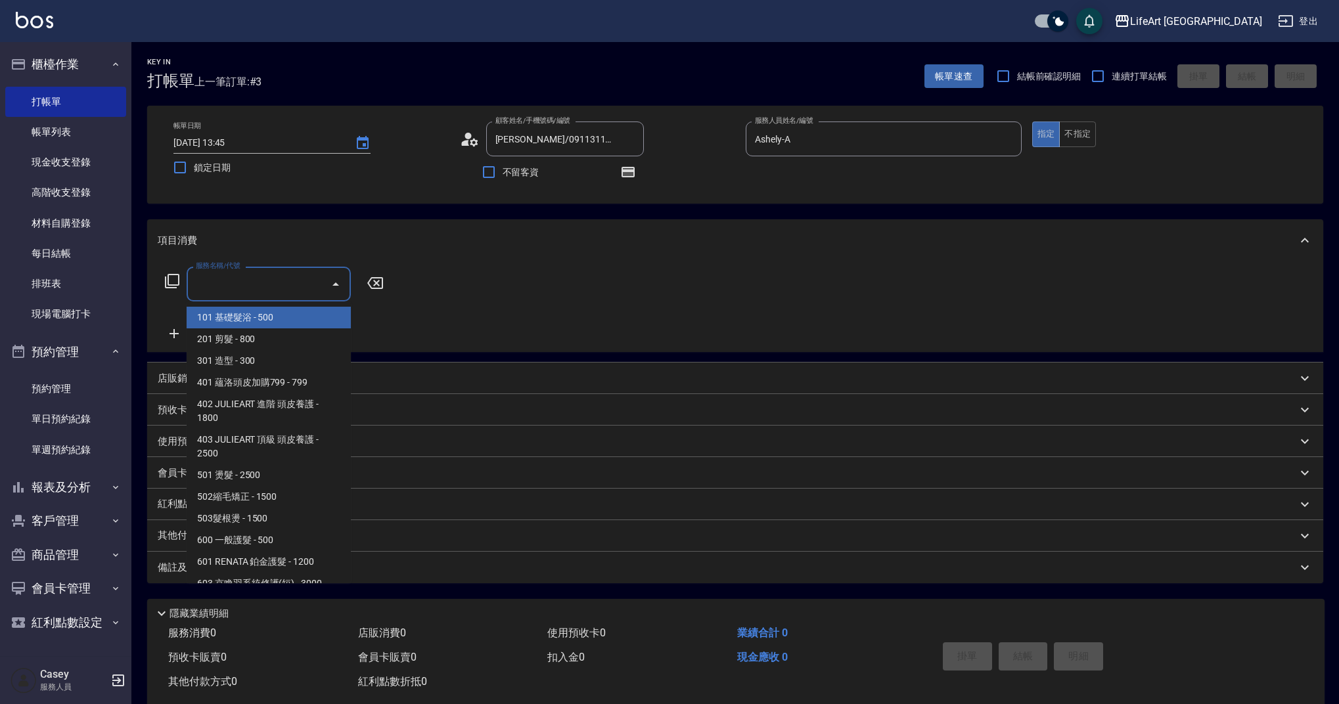
click at [250, 317] on span "101 基礎髮浴 - 500" at bounding box center [269, 318] width 164 height 22
type input "101 基礎髮浴 (101)"
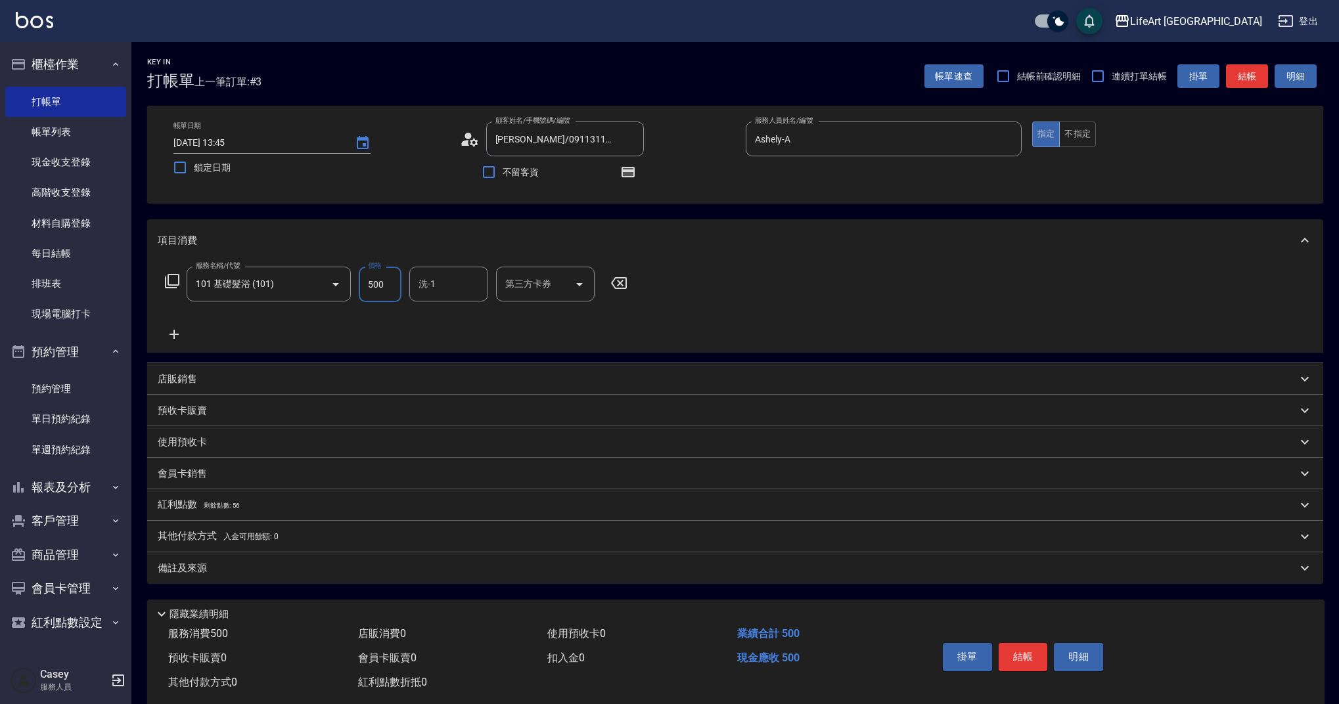
click at [386, 288] on input "500" at bounding box center [380, 284] width 43 height 35
type input "315"
drag, startPoint x: 297, startPoint y: 569, endPoint x: 321, endPoint y: 589, distance: 31.2
click at [297, 569] on div "備註及來源" at bounding box center [727, 569] width 1139 height 14
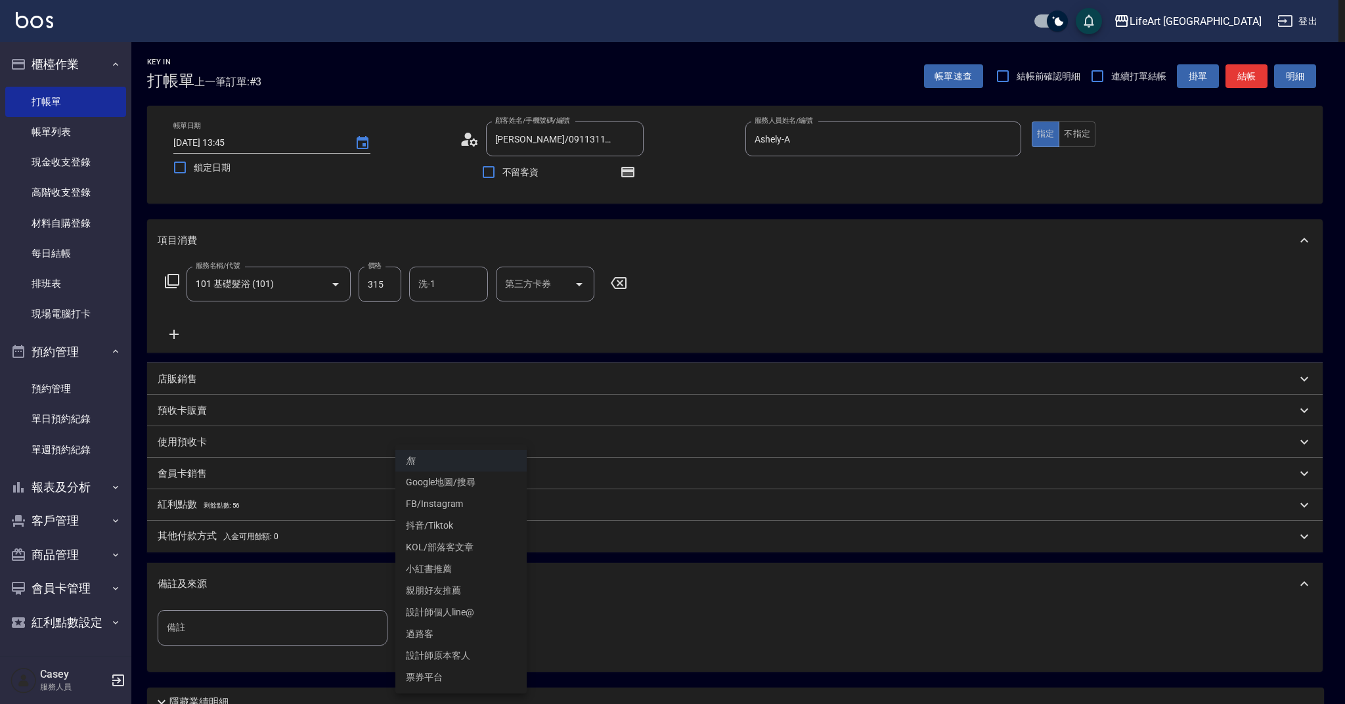
click at [408, 635] on body "LifeArt 蘆洲 登出 櫃檯作業 打帳單 帳單列表 現金收支登錄 高階收支登錄 材料自購登錄 每日結帳 排班表 現場電腦打卡 預約管理 預約管理 單日預約…" at bounding box center [672, 407] width 1345 height 815
click at [464, 658] on li "設計師原本客人" at bounding box center [460, 656] width 131 height 22
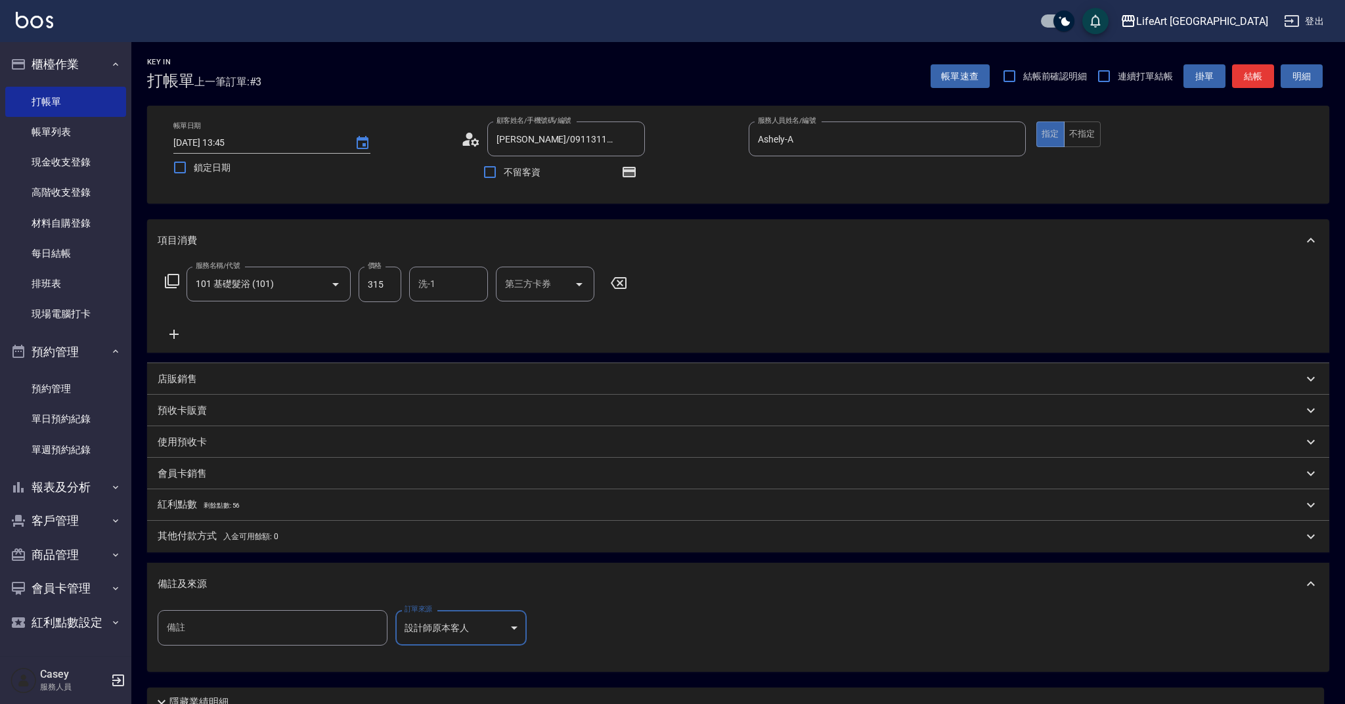
type input "設計師原本客人"
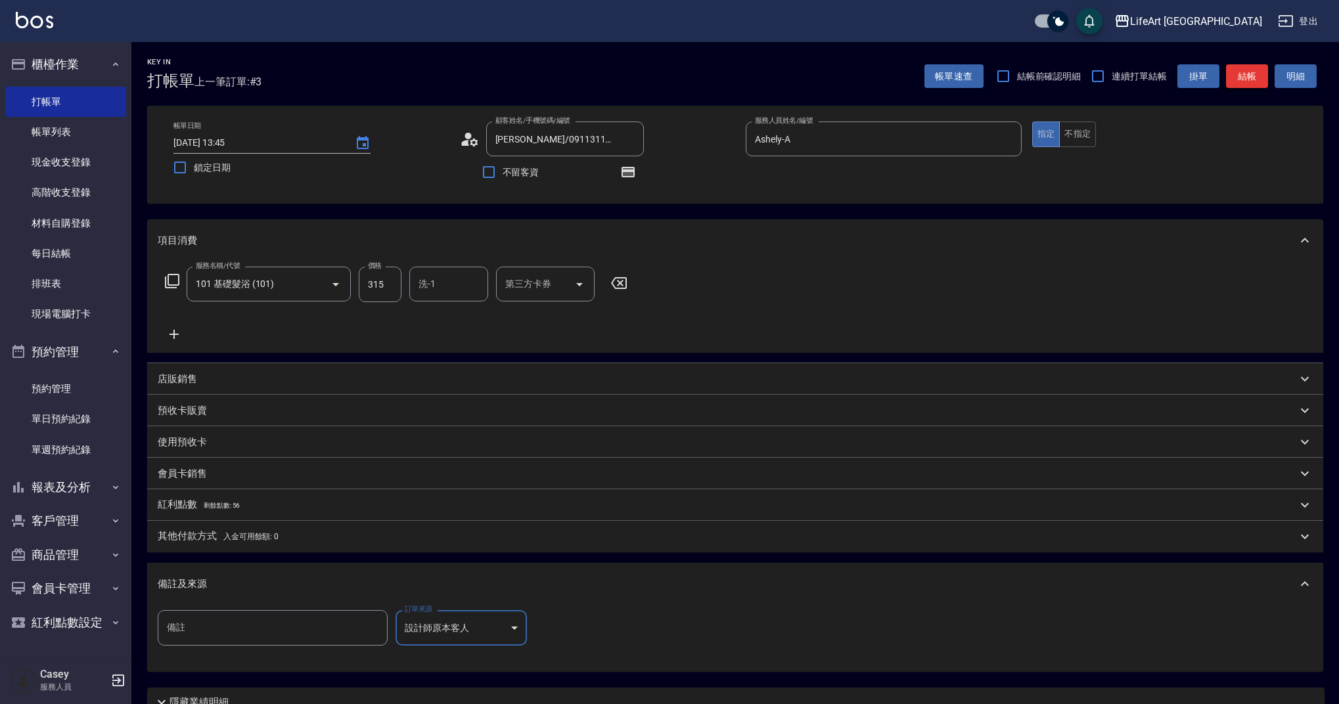
click at [1257, 87] on button "結帳" at bounding box center [1247, 76] width 42 height 24
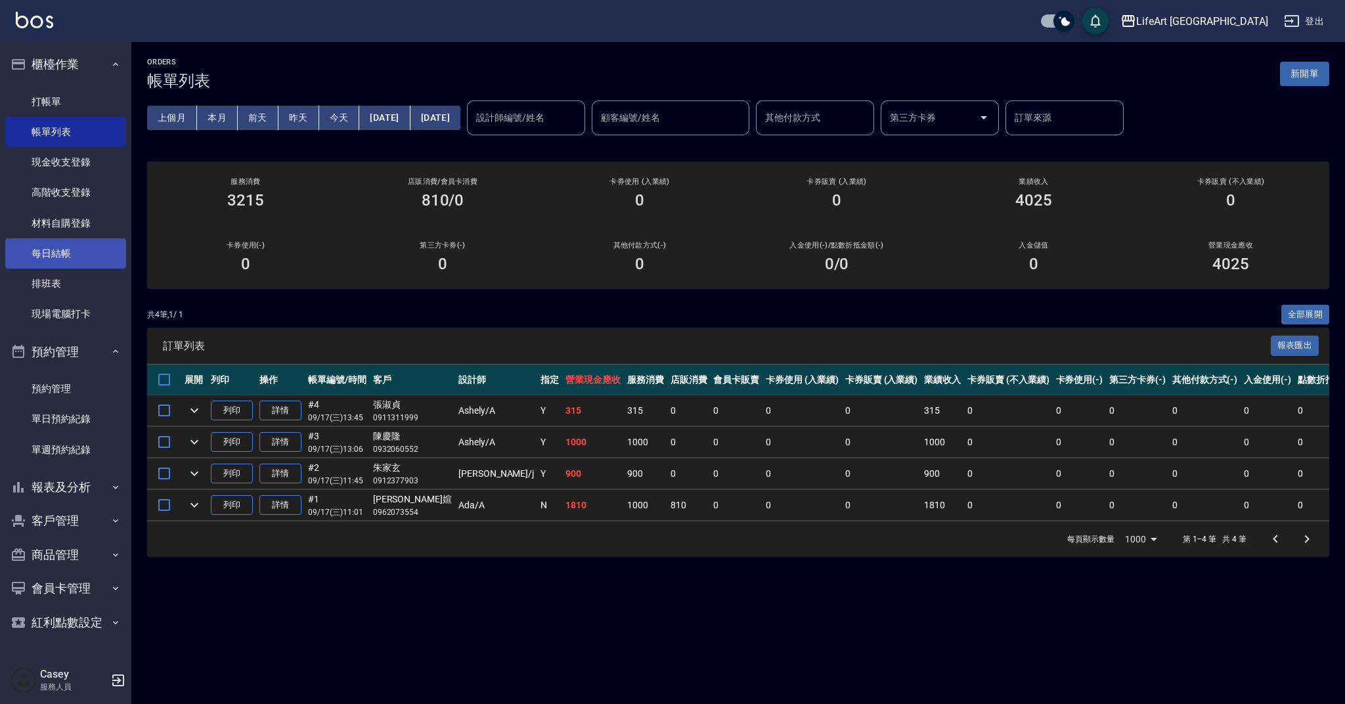
click at [67, 247] on link "每日結帳" at bounding box center [65, 253] width 121 height 30
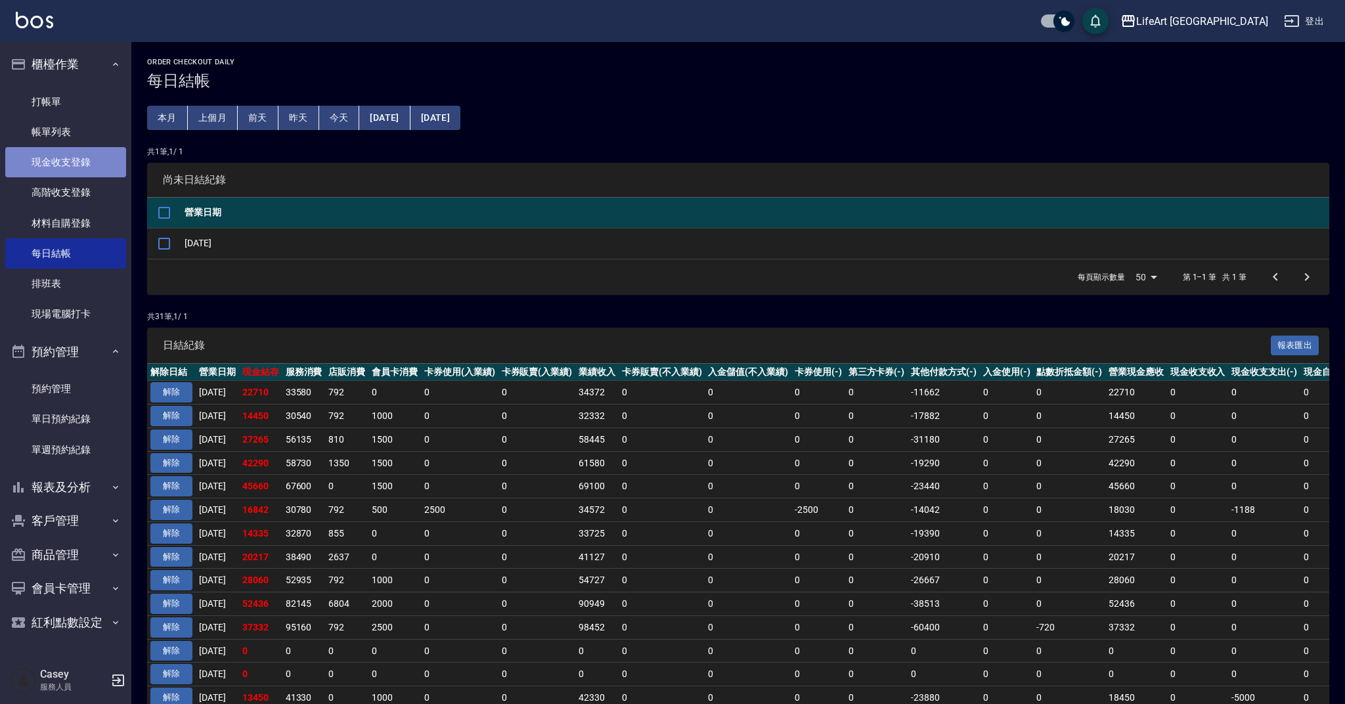
click at [97, 159] on link "現金收支登錄" at bounding box center [65, 162] width 121 height 30
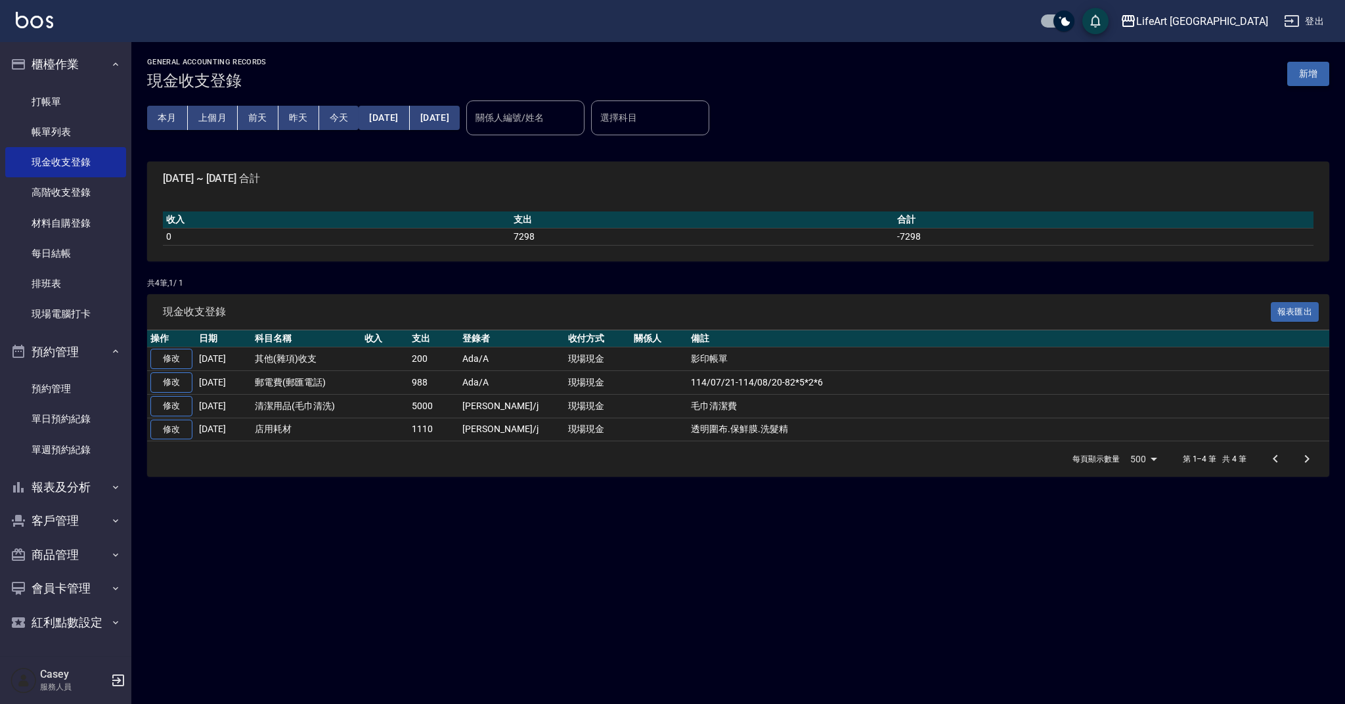
click at [1314, 72] on button "新增" at bounding box center [1308, 74] width 42 height 24
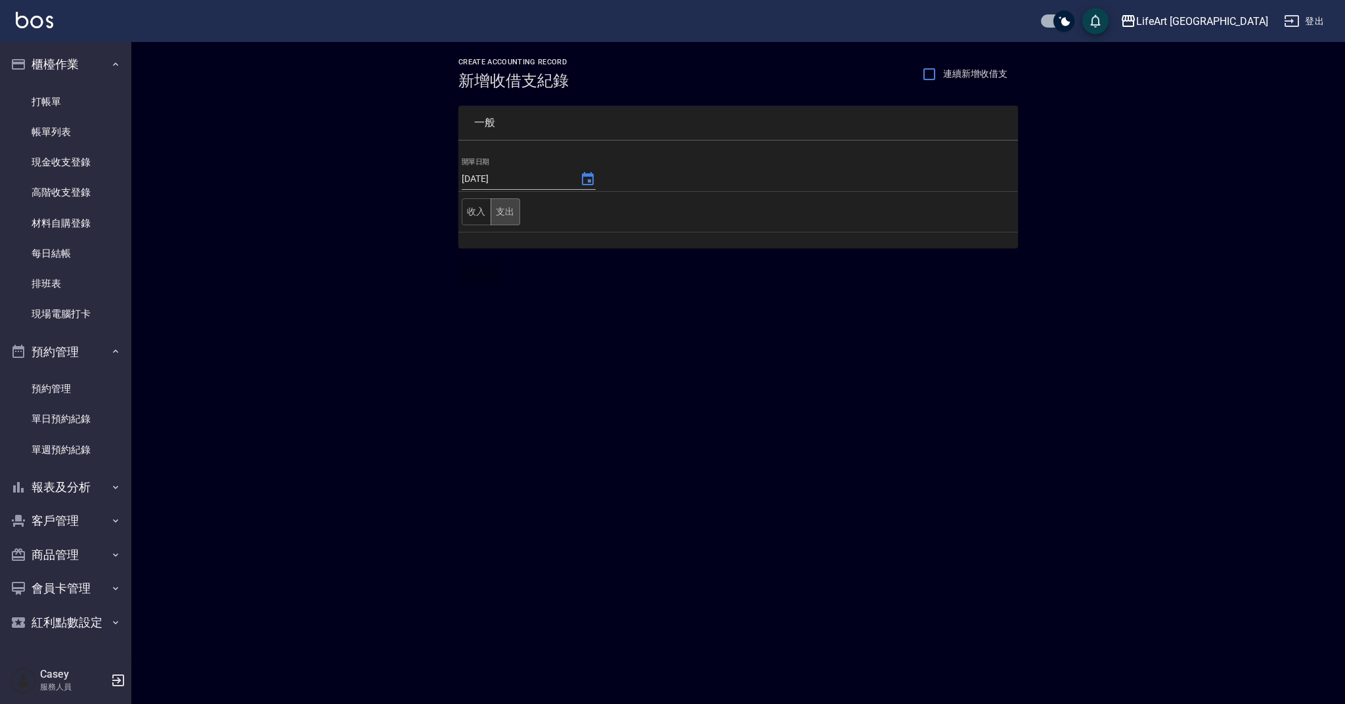
click at [514, 206] on button "支出" at bounding box center [506, 211] width 30 height 27
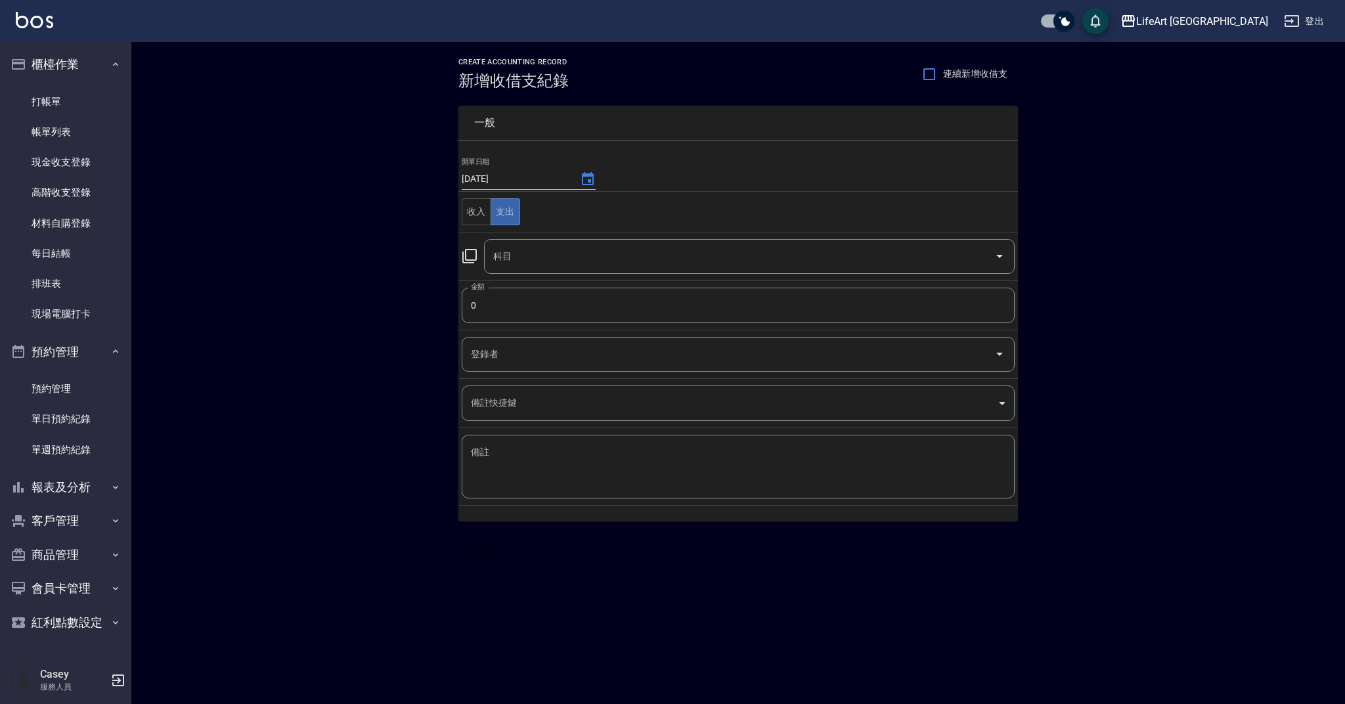
click at [517, 267] on input "科目" at bounding box center [739, 256] width 499 height 23
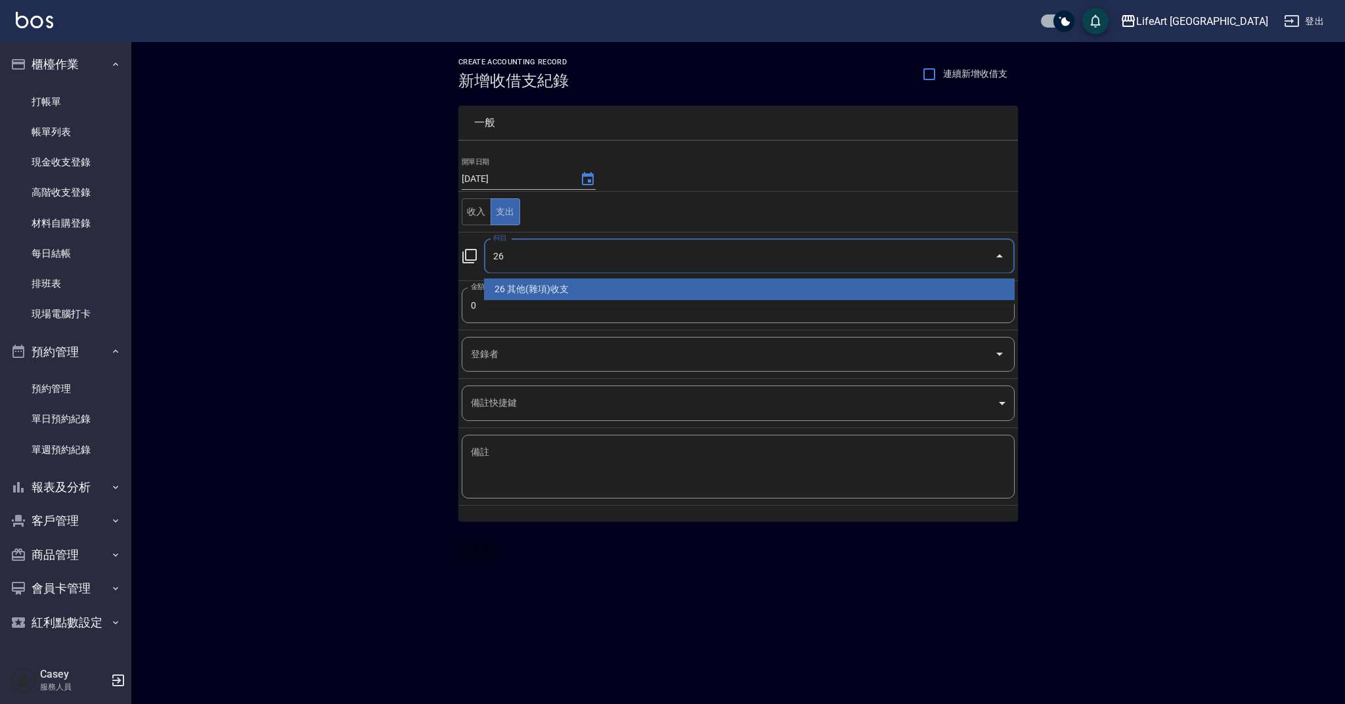
click at [693, 298] on li "26 其他(雜項)收支" at bounding box center [749, 290] width 531 height 22
type input "26 其他(雜項)收支"
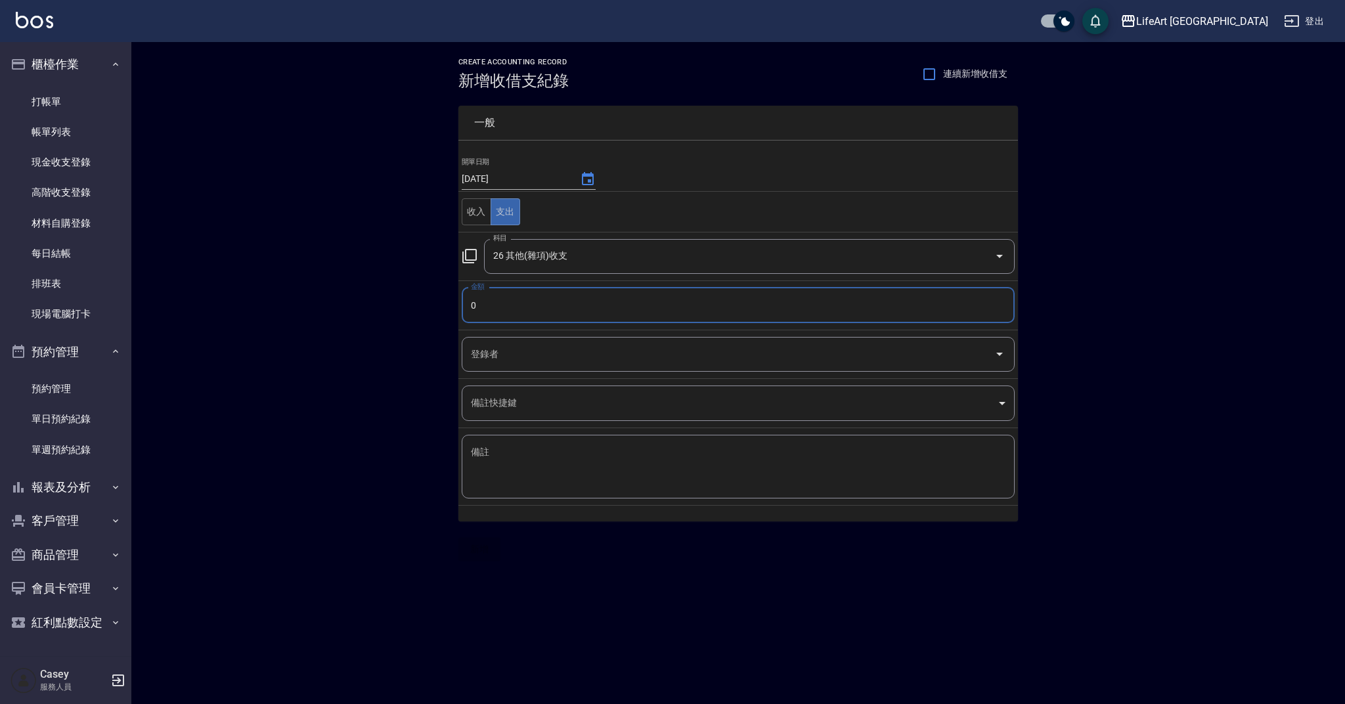
click at [672, 327] on td "金額 0 金額" at bounding box center [738, 304] width 560 height 49
click at [671, 326] on td "金額 0 金額" at bounding box center [738, 304] width 560 height 49
click at [678, 307] on input "0" at bounding box center [738, 305] width 553 height 35
type input "1164"
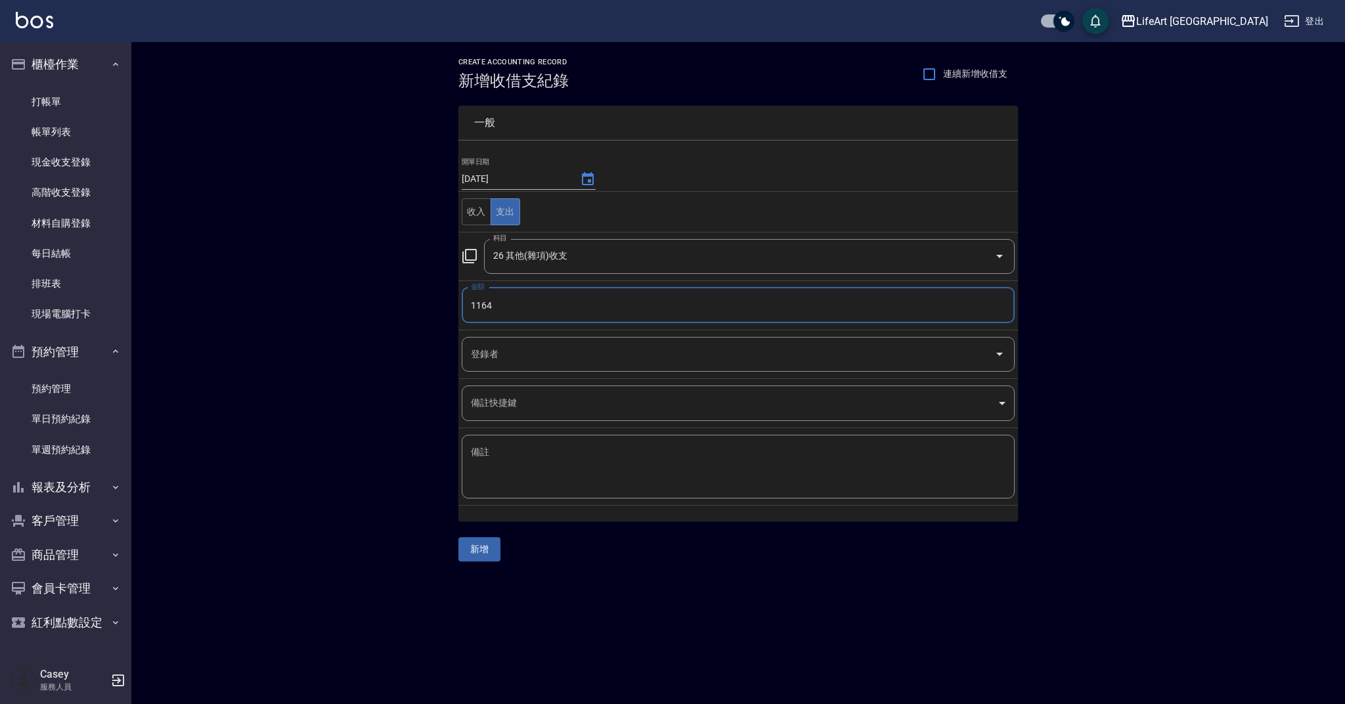
click at [652, 359] on input "登錄者" at bounding box center [729, 354] width 522 height 23
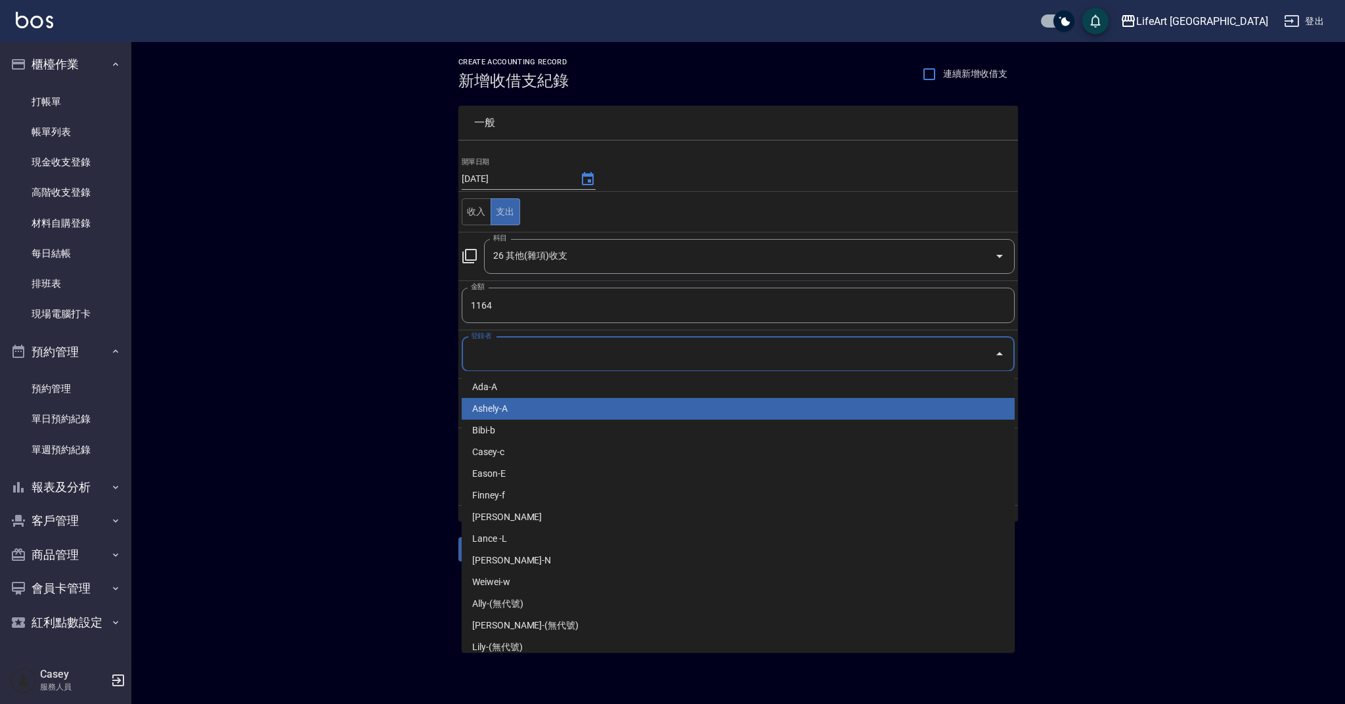
click at [625, 392] on li "Ada-A" at bounding box center [738, 387] width 553 height 22
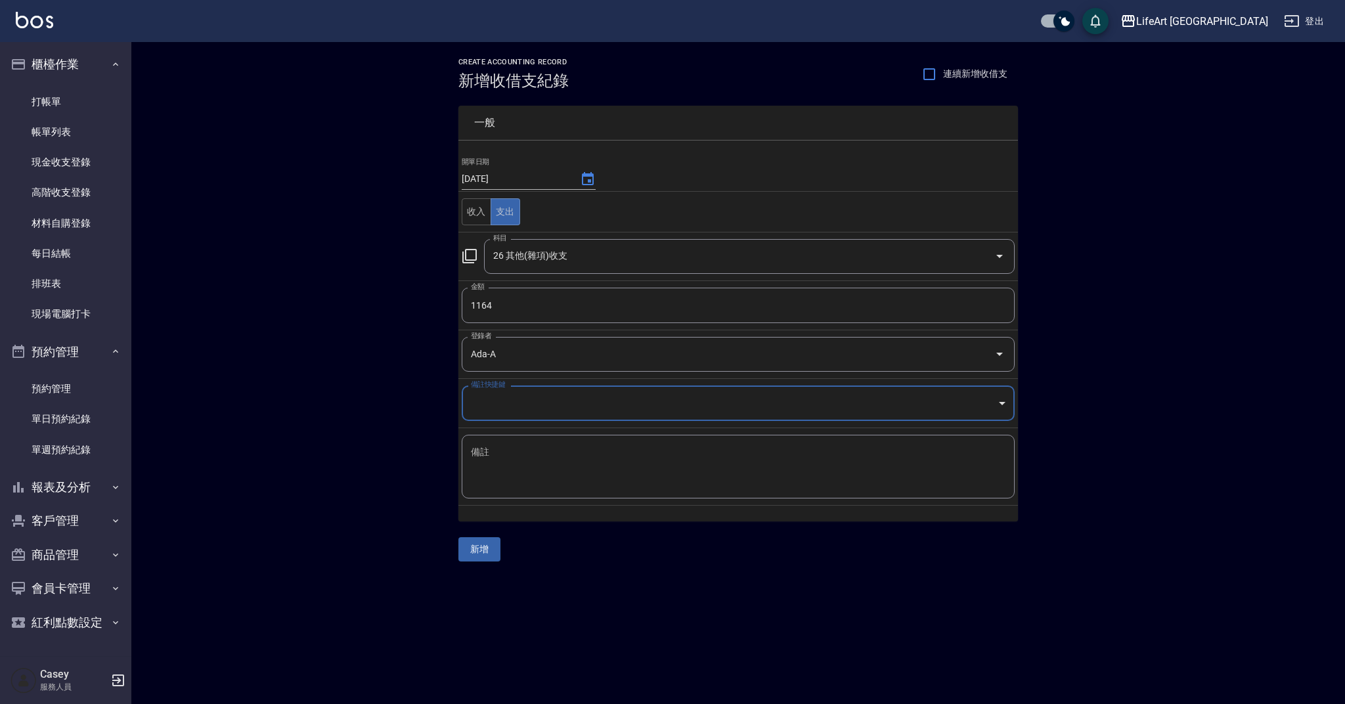
type input "Ada-A"
click at [596, 453] on textarea "備註" at bounding box center [738, 467] width 535 height 42
type textarea "ㄋ"
type textarea "衛生紙 擦手紙"
click at [490, 555] on button "新增" at bounding box center [479, 549] width 42 height 24
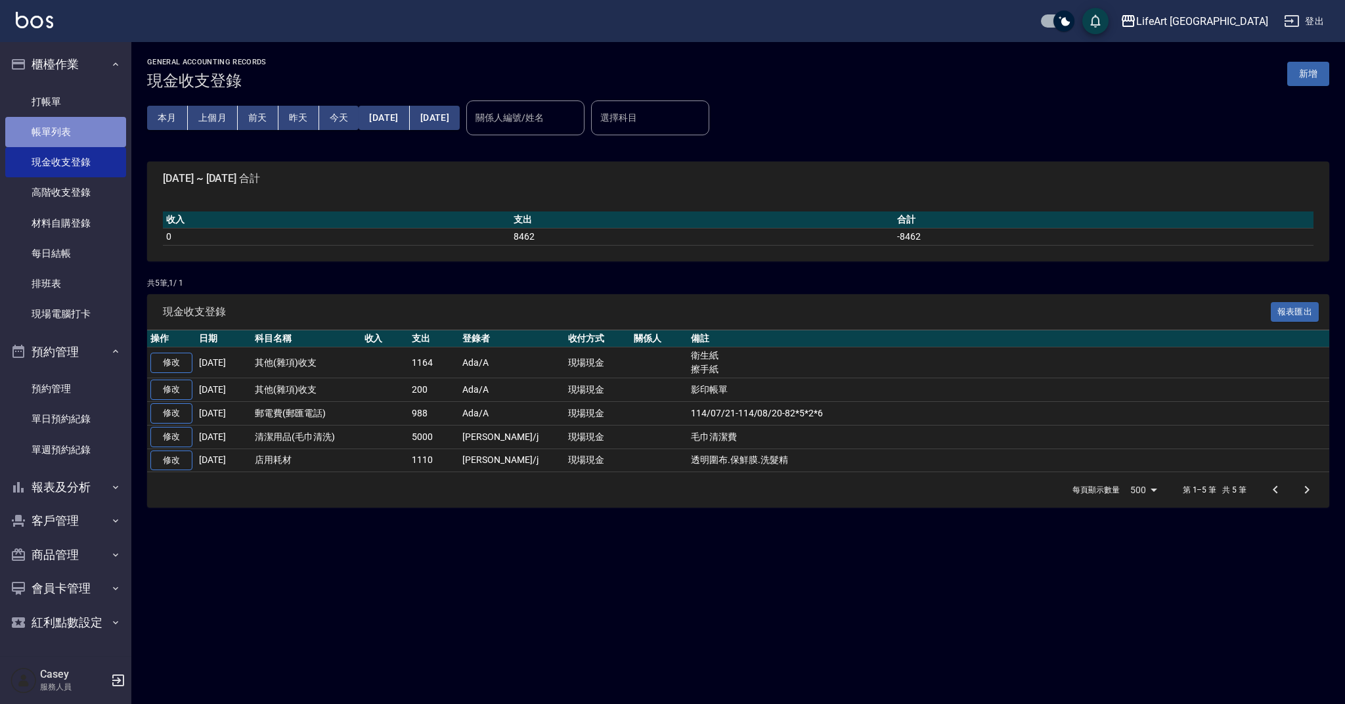
click at [79, 127] on link "帳單列表" at bounding box center [65, 132] width 121 height 30
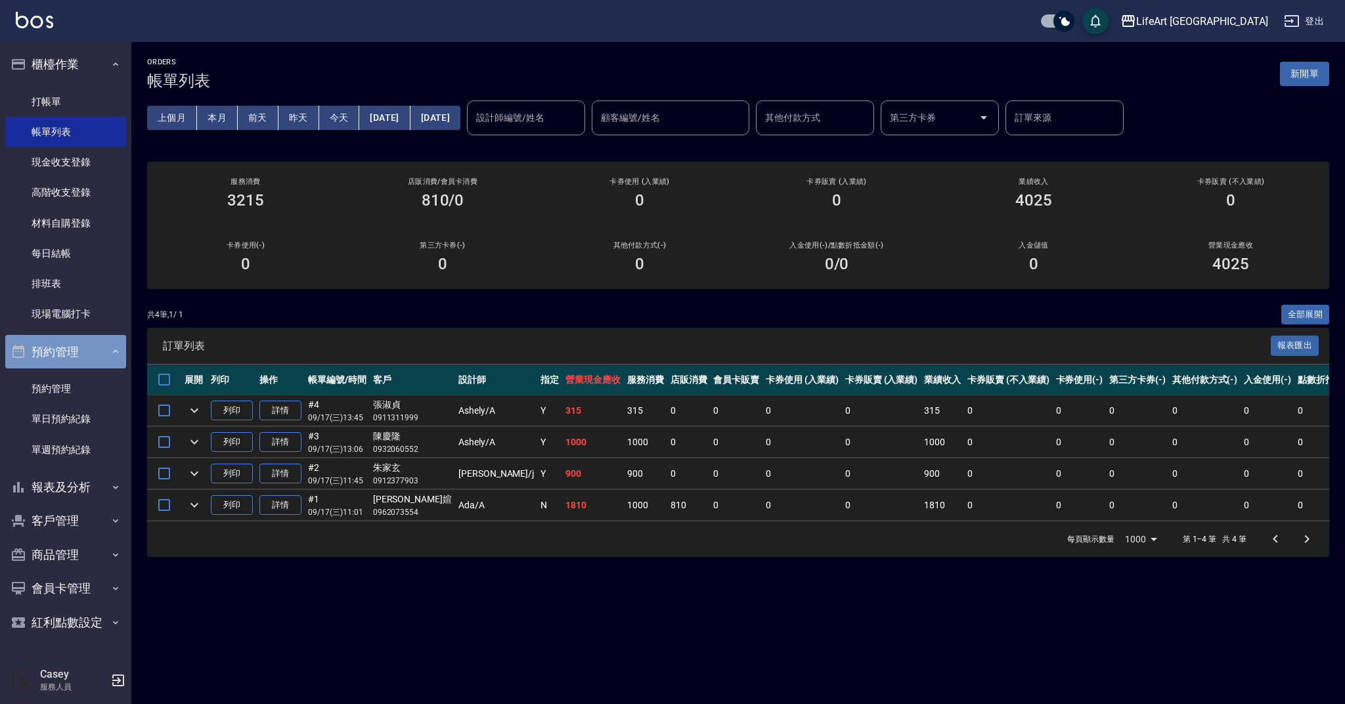
click at [116, 351] on icon "button" at bounding box center [115, 351] width 11 height 11
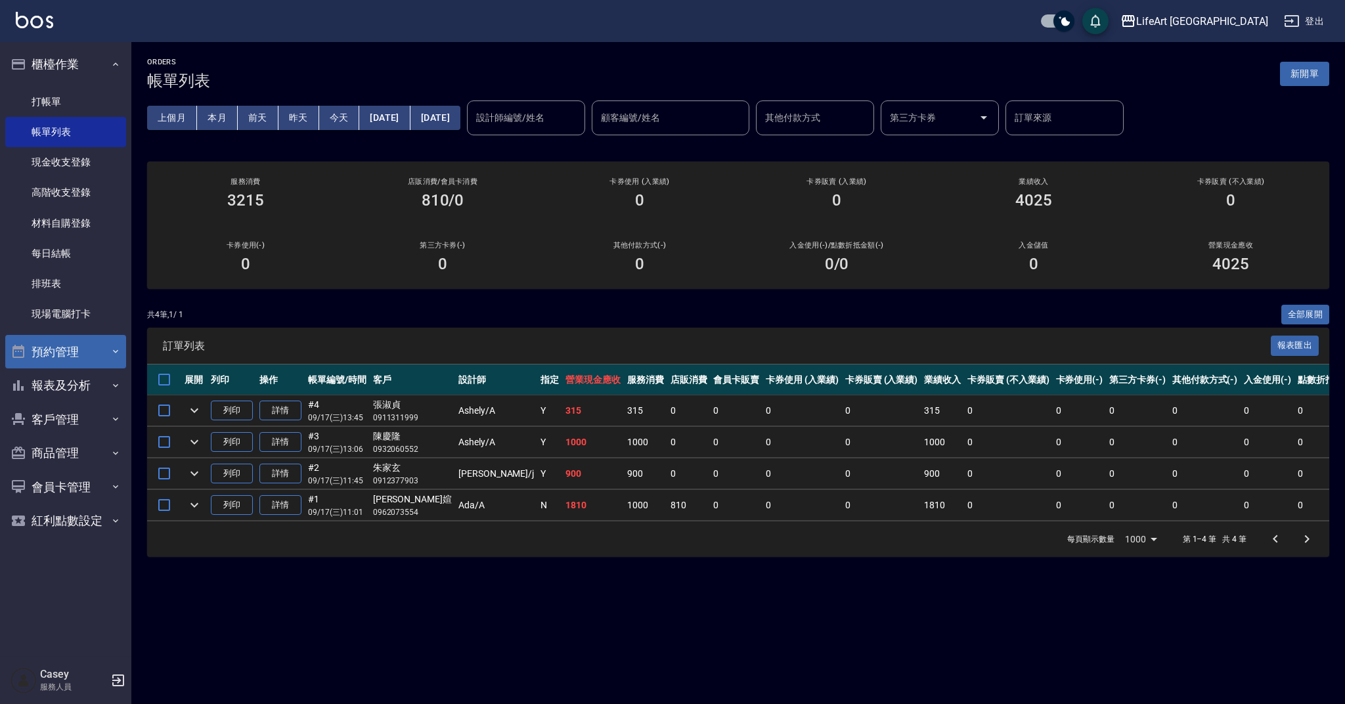
click at [500, 324] on div "共 4 筆, 1 / 1 全部展開 訂單列表 報表匯出 展開 列印 操作 帳單編號/時間 客戶 設計師 指定 營業現金應收 服務消費 店販消費 會員卡販賣 卡…" at bounding box center [738, 431] width 1182 height 253
click at [916, 1] on div "LifeArt [PERSON_NAME]出" at bounding box center [672, 21] width 1345 height 42
click at [584, 294] on div "ORDERS 帳單列表 新開單 上個月 本月 [DATE] [DATE] [DATE] [DATE] [DATE] 設計師編號/姓名 設計師編號/姓名 顧客編…" at bounding box center [738, 307] width 1214 height 531
